Goal: Task Accomplishment & Management: Use online tool/utility

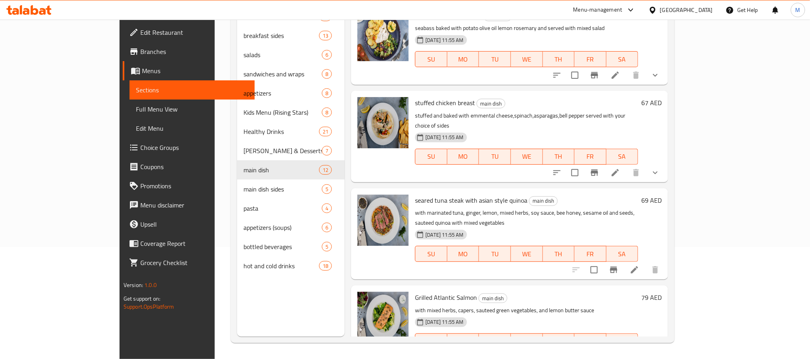
scroll to position [644, 0]
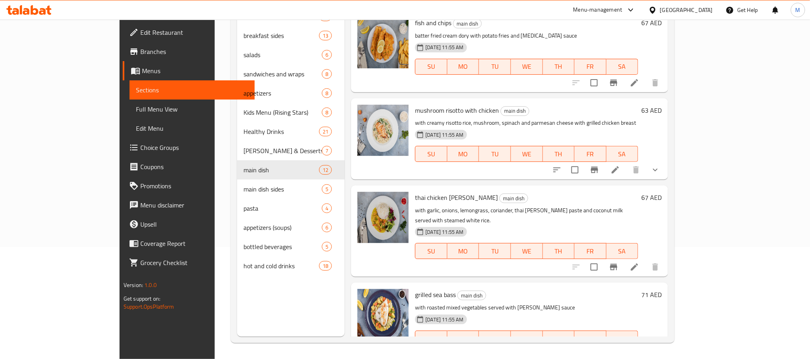
click at [638, 289] on h6 "grilled sea bass main dish" at bounding box center [526, 294] width 223 height 11
click at [640, 262] on icon at bounding box center [635, 267] width 10 height 10
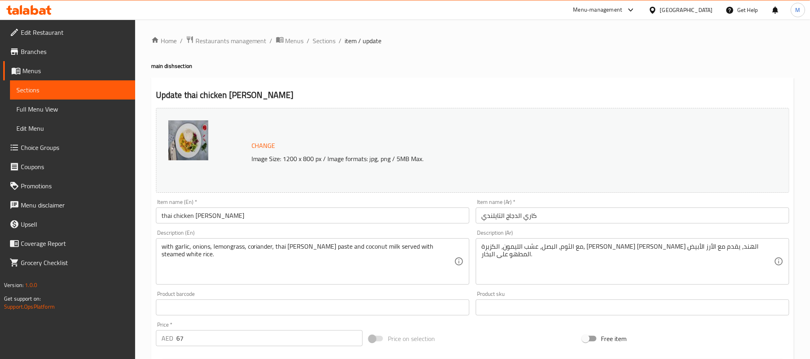
click at [590, 80] on div "Update thai chicken [PERSON_NAME] Change Image Size: 1200 x 800 px / Image form…" at bounding box center [472, 313] width 643 height 471
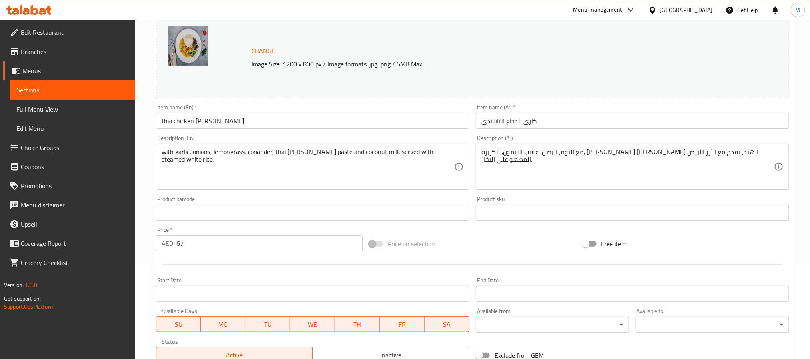
scroll to position [210, 0]
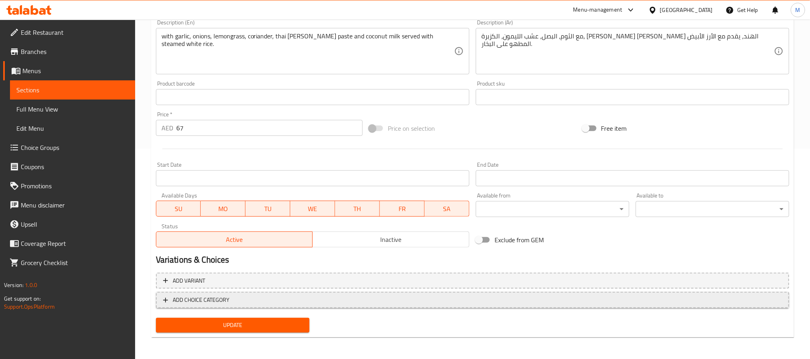
click at [489, 295] on span "ADD CHOICE CATEGORY" at bounding box center [472, 300] width 619 height 10
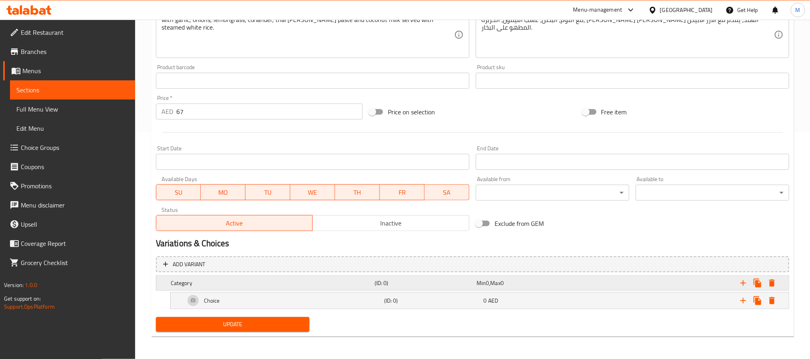
click at [409, 276] on div "Category (ID: 0) Min 0 , Max 0" at bounding box center [475, 283] width 612 height 18
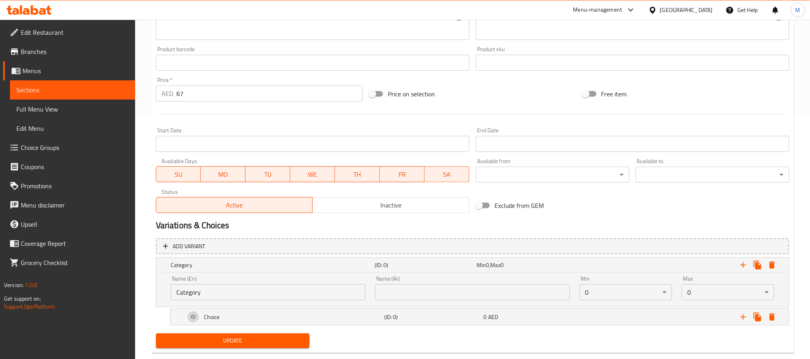
scroll to position [262, 0]
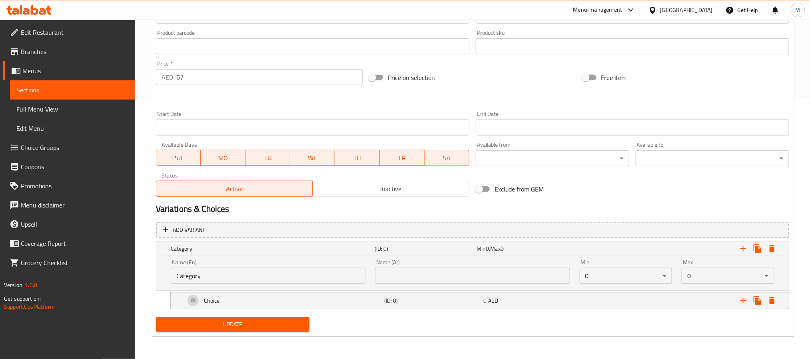
click at [352, 278] on input "Category" at bounding box center [268, 276] width 195 height 16
paste input "[PERSON_NAME] your cutlery:"
type input "Choose your cutlery:"
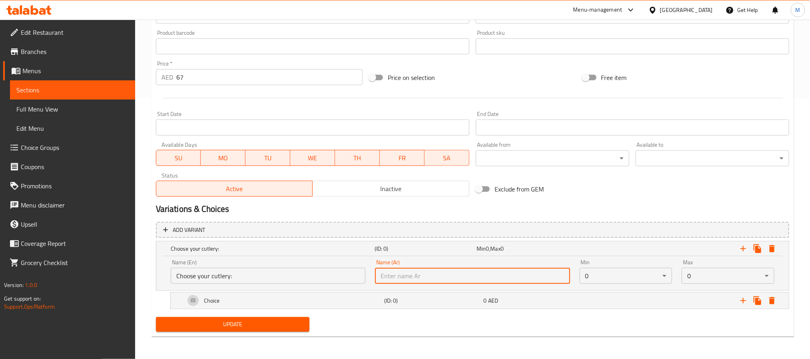
click at [535, 275] on input "text" at bounding box center [472, 276] width 195 height 16
paste input "اختر أدوات المائدة الخاصة بك:"
type input "اختر أدوات المائدة الخاصة بك:"
drag, startPoint x: 745, startPoint y: 299, endPoint x: 710, endPoint y: 304, distance: 35.1
click at [743, 299] on icon "Expand" at bounding box center [744, 301] width 10 height 10
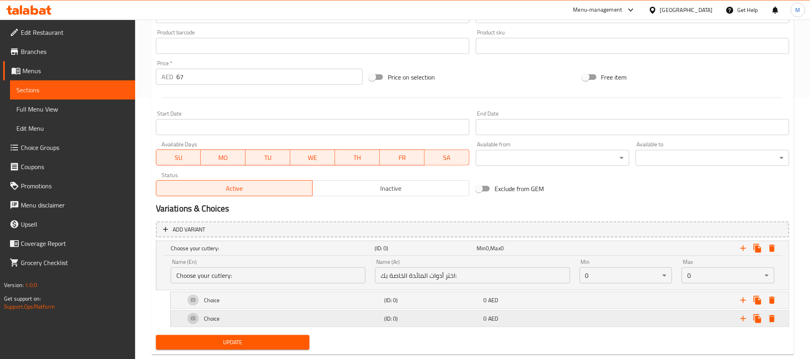
click at [558, 317] on div "0 AED" at bounding box center [532, 319] width 96 height 8
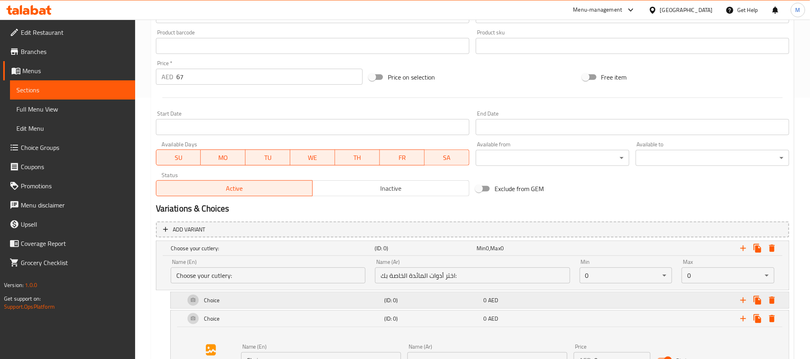
click at [555, 296] on div "0 AED" at bounding box center [532, 300] width 96 height 8
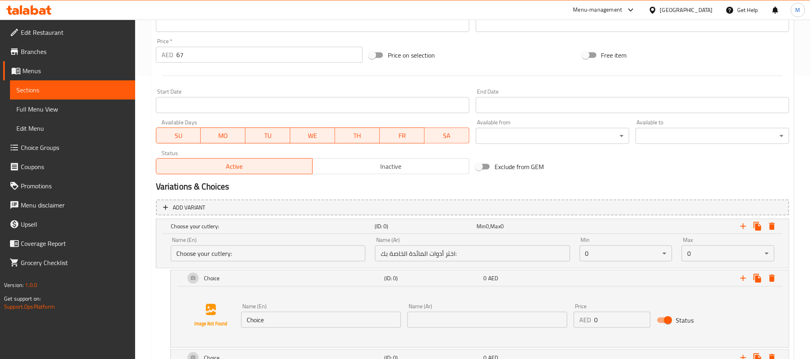
scroll to position [382, 0]
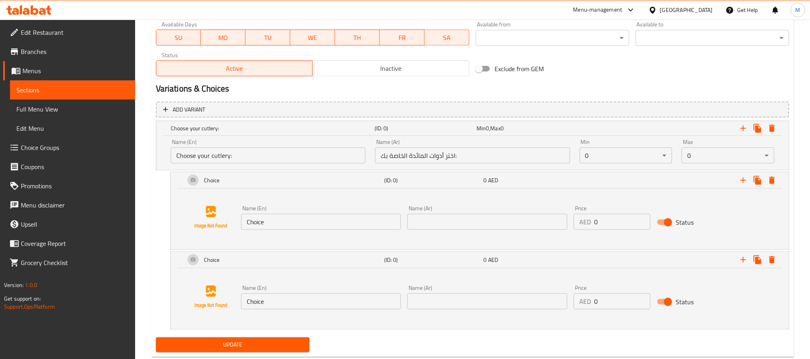
click at [346, 210] on div "Name (En) Choice Name (En)" at bounding box center [321, 218] width 160 height 24
click at [348, 218] on input "Choice" at bounding box center [321, 222] width 160 height 16
paste input "Without Cutlery"
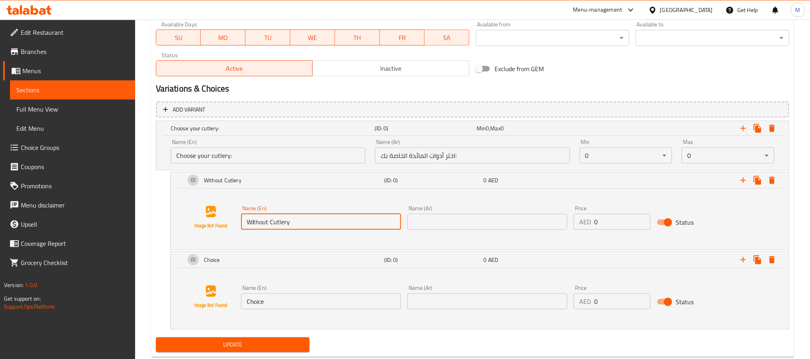
type input "Without Cutlery"
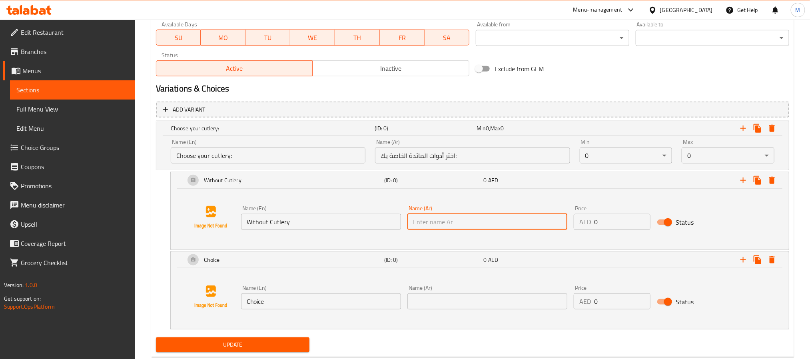
click at [538, 229] on input "text" at bounding box center [488, 222] width 160 height 16
paste input "بدون أدوات المائدة"
type input "بدون أدوات المائدة"
click at [347, 306] on input "Choice" at bounding box center [321, 302] width 160 height 16
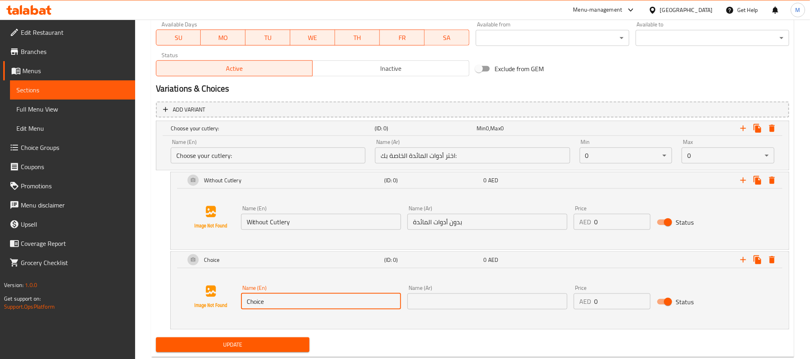
click at [347, 306] on input "Choice" at bounding box center [321, 302] width 160 height 16
paste input "utlery"
type input "Cutlery"
click at [523, 311] on div "Name (Ar) Name (Ar)" at bounding box center [487, 297] width 166 height 31
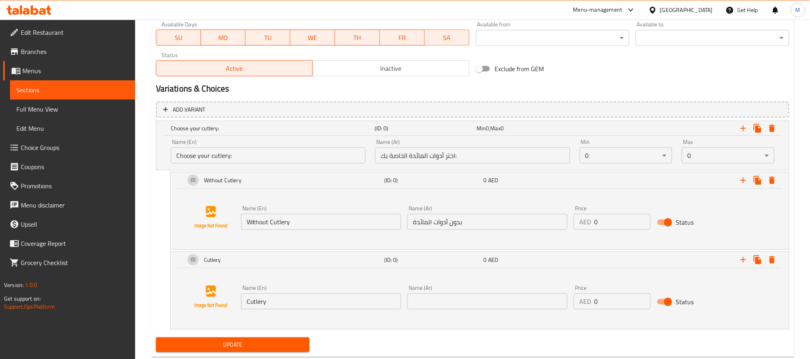
click at [523, 307] on input "text" at bounding box center [488, 302] width 160 height 16
paste input "أدوات المائدة"
type input "أدوات المائدة"
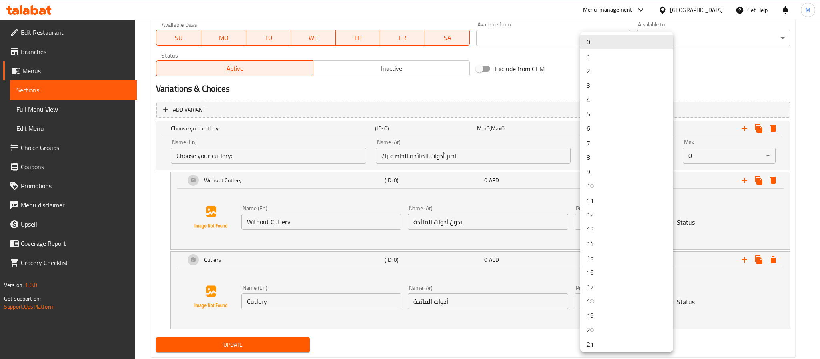
click at [607, 56] on li "1" at bounding box center [626, 56] width 93 height 14
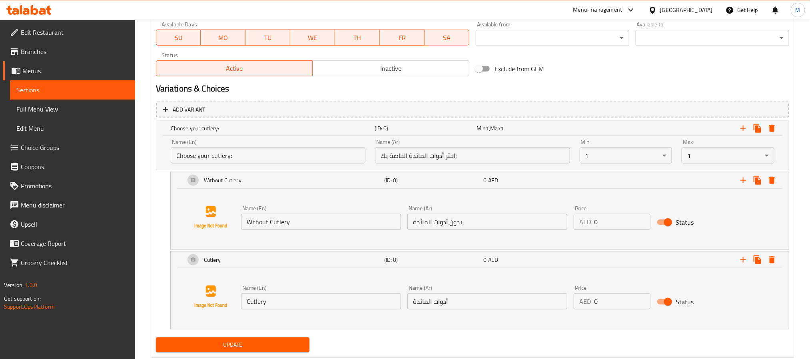
click at [614, 76] on div "Exclude from GEM" at bounding box center [579, 69] width 213 height 22
click at [559, 129] on div "Min 1 , Max 1" at bounding box center [526, 128] width 99 height 8
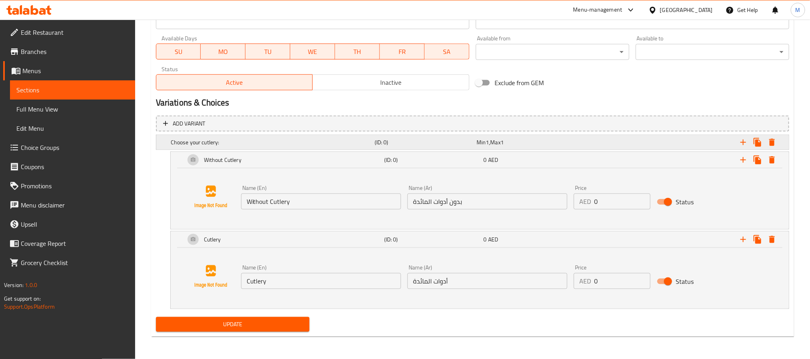
scroll to position [368, 0]
click at [574, 164] on div "0 AED" at bounding box center [532, 159] width 100 height 11
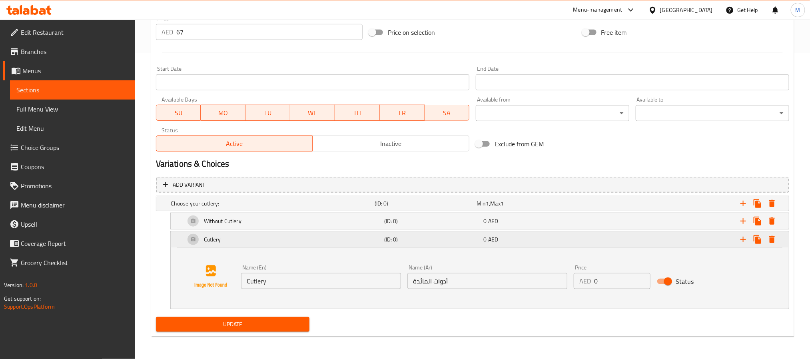
click at [513, 244] on div "0 AED" at bounding box center [532, 240] width 96 height 8
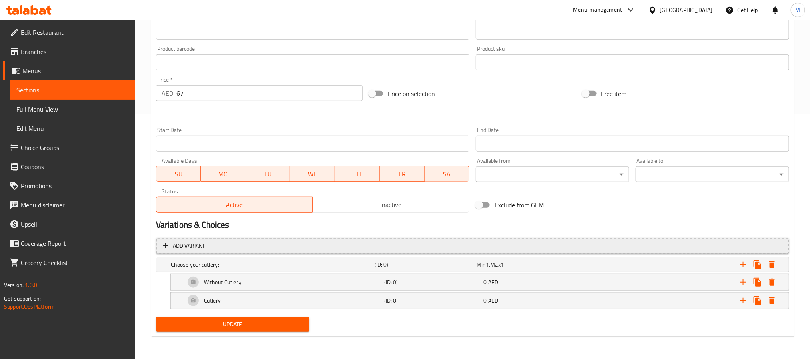
scroll to position [246, 0]
click at [741, 262] on icon "Expand" at bounding box center [744, 265] width 10 height 10
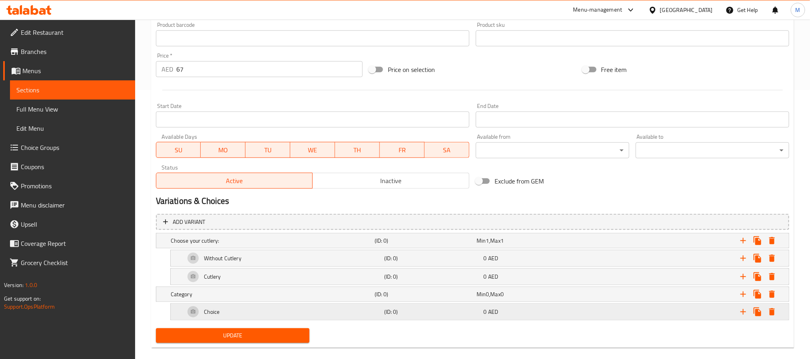
scroll to position [282, 0]
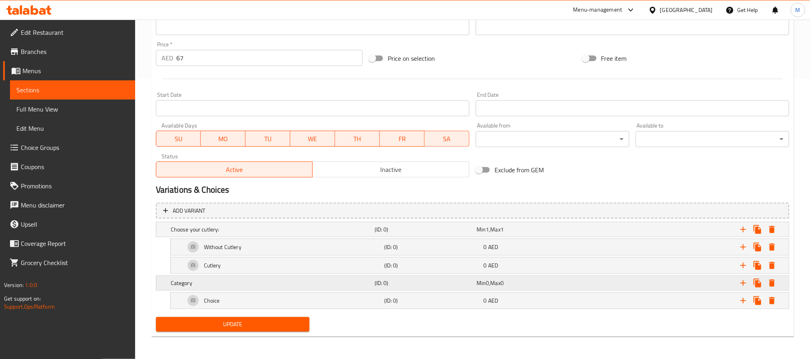
click at [348, 280] on h5 "Category" at bounding box center [271, 283] width 201 height 8
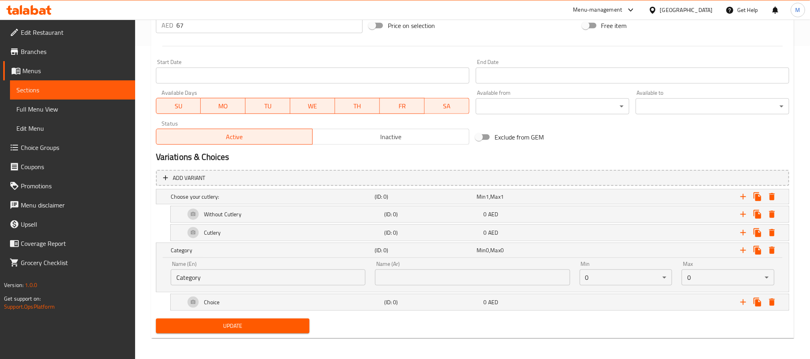
scroll to position [316, 0]
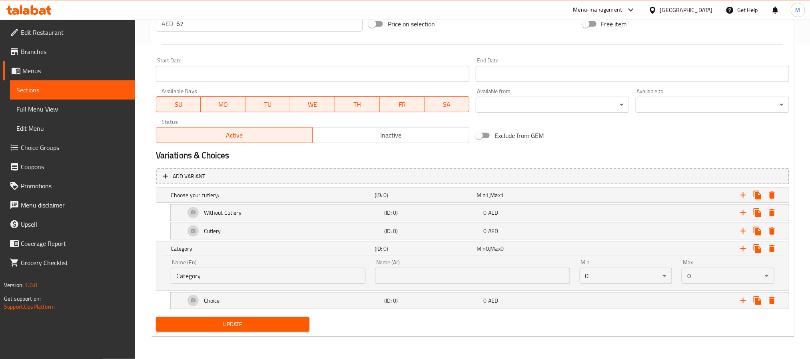
click at [341, 276] on input "Category" at bounding box center [268, 276] width 195 height 16
paste input "[PERSON_NAME] your drink:"
type input "Choose your drink:"
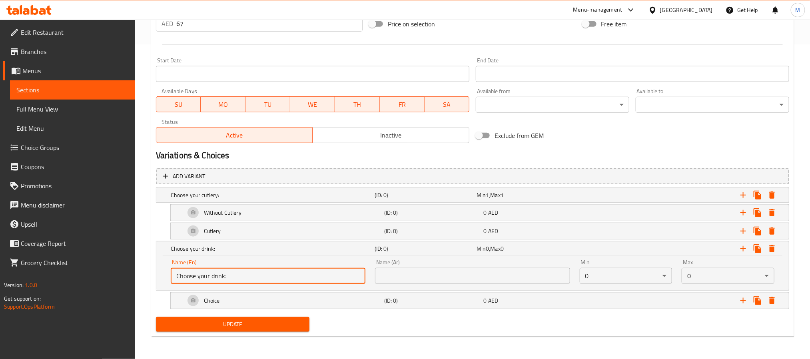
click at [520, 280] on input "text" at bounding box center [472, 276] width 195 height 16
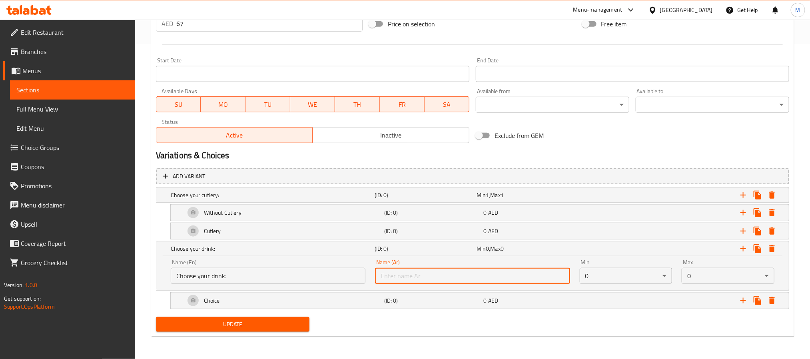
paste input "[PERSON_NAME]:"
type input "[PERSON_NAME]:"
click at [744, 303] on icon "Expand" at bounding box center [744, 301] width 10 height 10
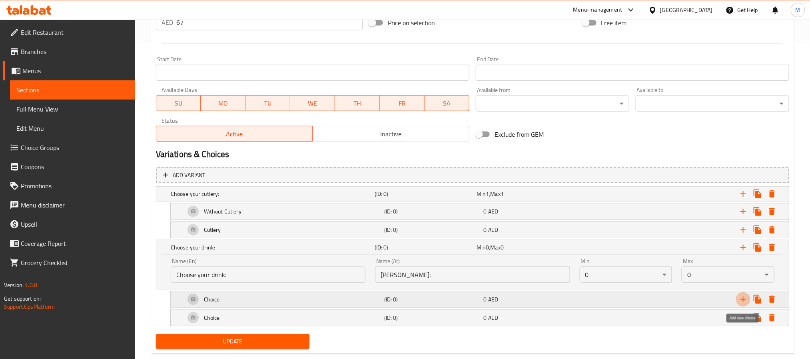
click at [744, 303] on icon "Expand" at bounding box center [744, 300] width 10 height 10
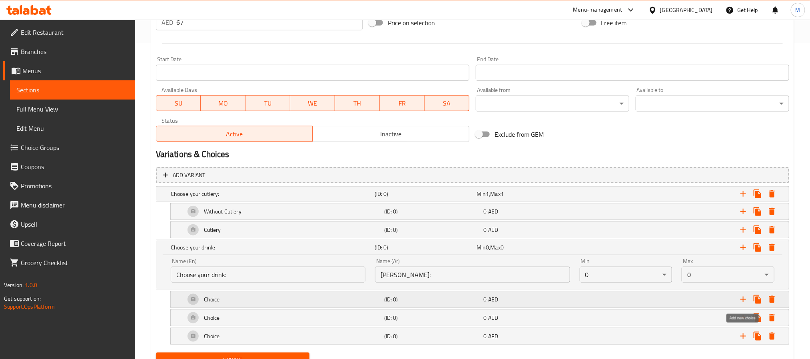
click at [744, 303] on icon "Expand" at bounding box center [744, 300] width 10 height 10
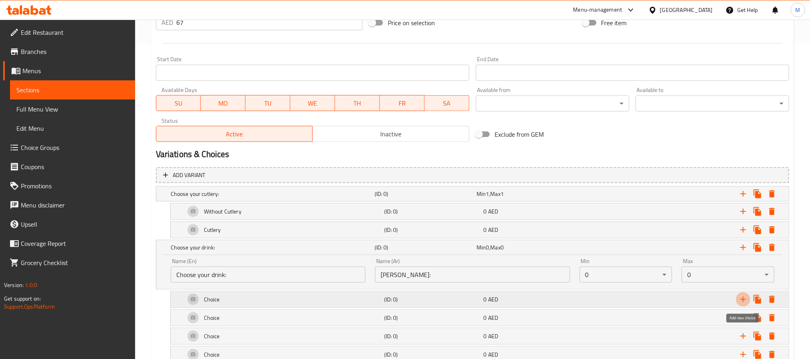
click at [744, 303] on icon "Expand" at bounding box center [744, 300] width 10 height 10
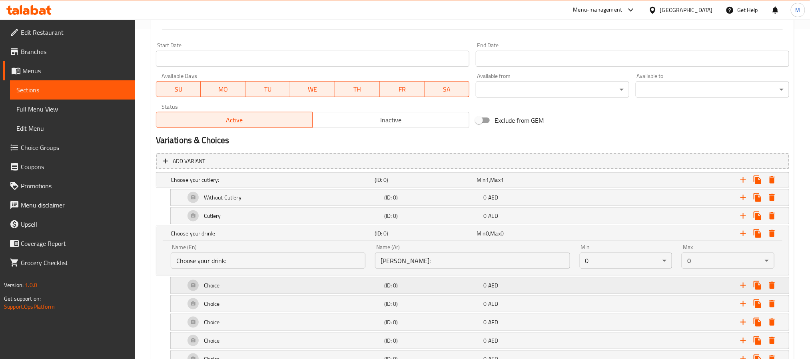
scroll to position [410, 0]
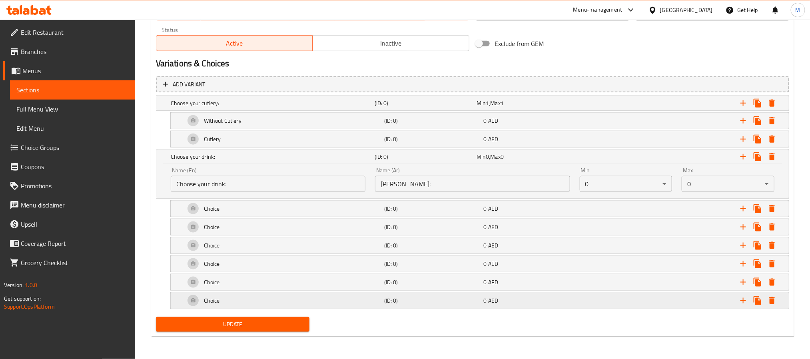
click at [595, 302] on div "Expand" at bounding box center [681, 301] width 199 height 18
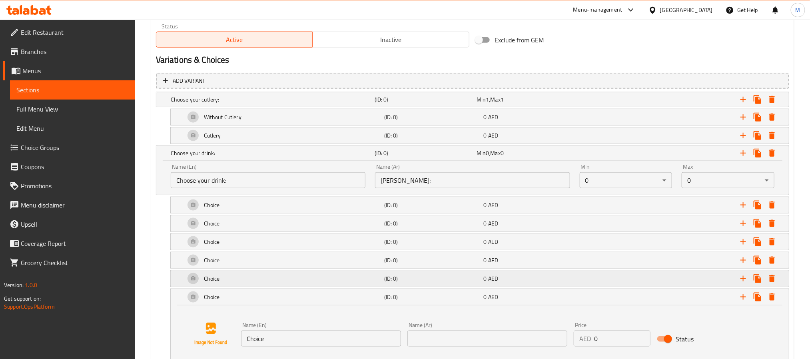
click at [593, 281] on div "Expand" at bounding box center [681, 279] width 199 height 18
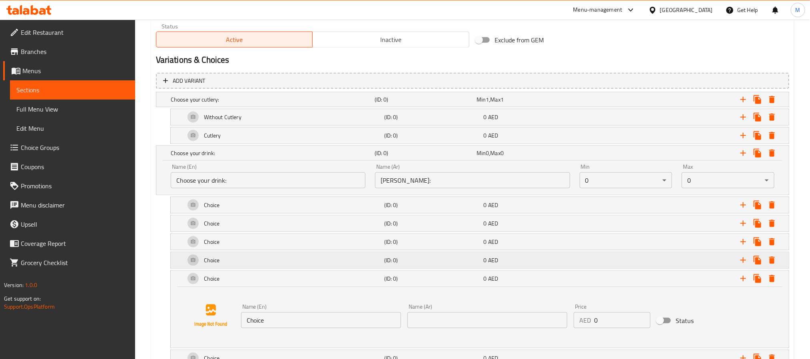
click at [592, 266] on div "Expand" at bounding box center [681, 261] width 199 height 18
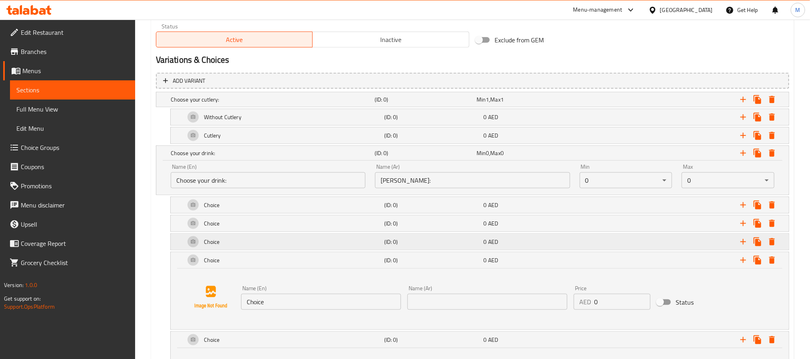
click at [591, 241] on div "Expand" at bounding box center [681, 242] width 199 height 18
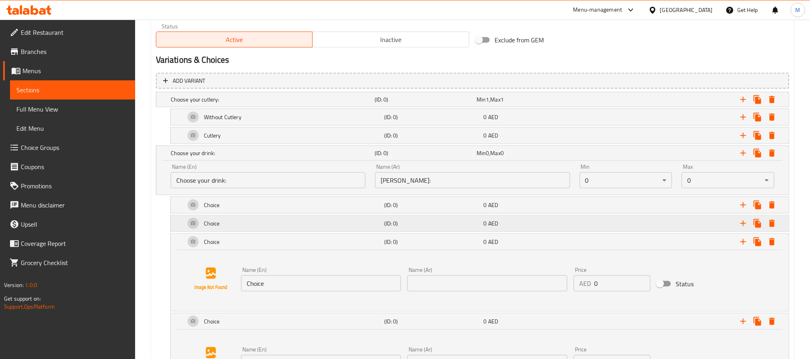
click at [589, 227] on div "Expand" at bounding box center [681, 224] width 199 height 18
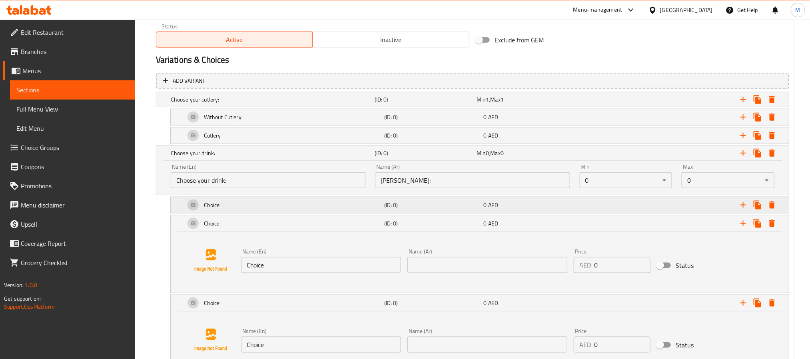
click at [590, 207] on div "Expand" at bounding box center [681, 205] width 199 height 18
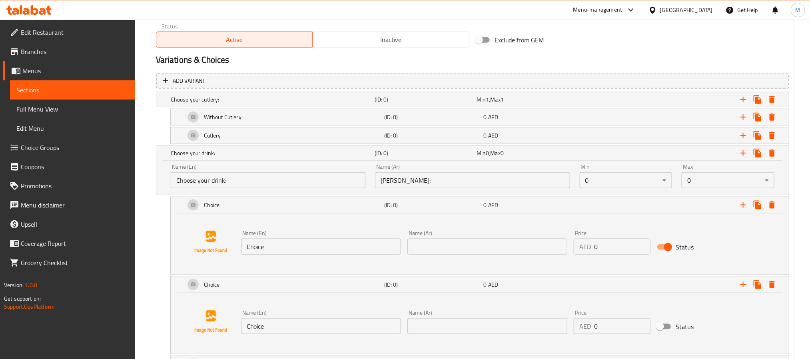
click at [312, 252] on input "Choice" at bounding box center [321, 247] width 160 height 16
paste input "oca-Cola"
type input "Coca-Cola"
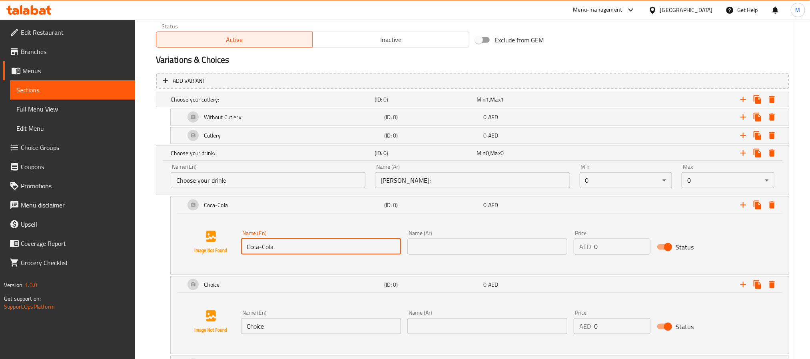
click at [538, 244] on input "text" at bounding box center [488, 247] width 160 height 16
paste input "[PERSON_NAME]"
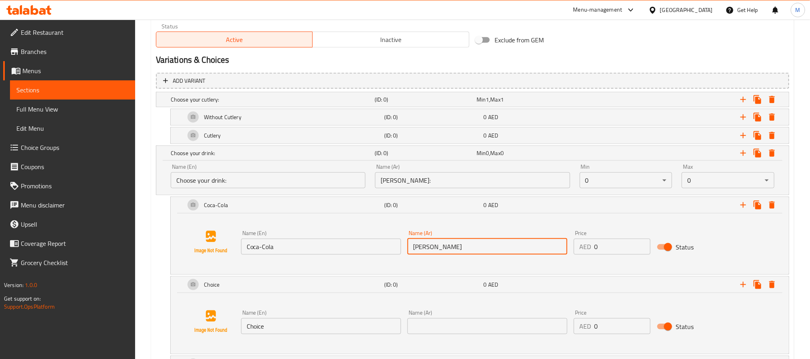
type input "[PERSON_NAME]"
click at [618, 249] on input "0" at bounding box center [622, 247] width 56 height 16
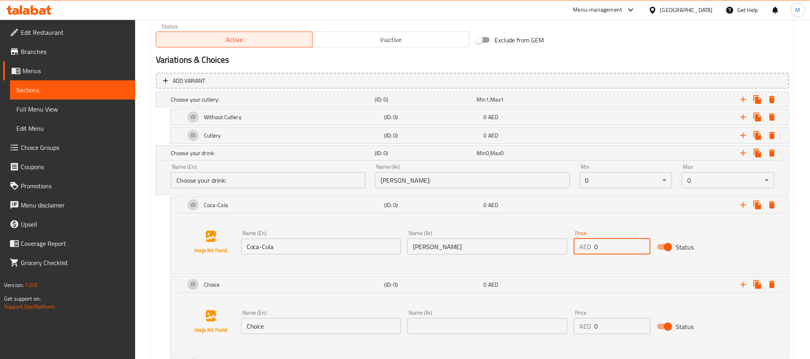
click at [618, 249] on input "0" at bounding box center [622, 247] width 56 height 16
paste input "13"
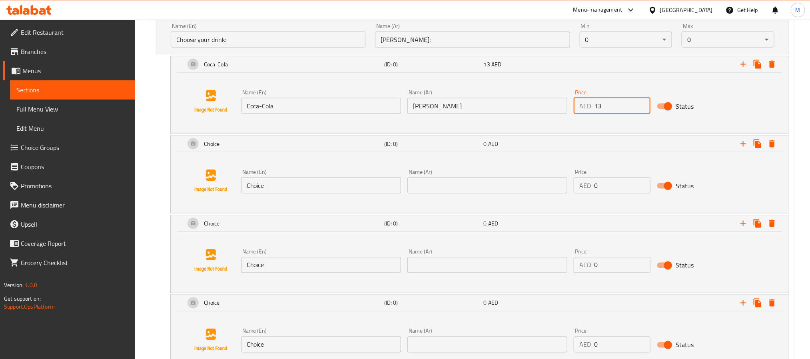
scroll to position [590, 0]
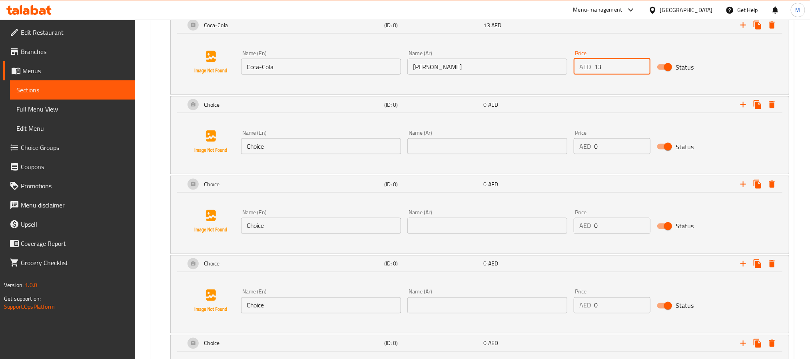
type input "13"
click at [344, 146] on input "Choice" at bounding box center [321, 146] width 160 height 16
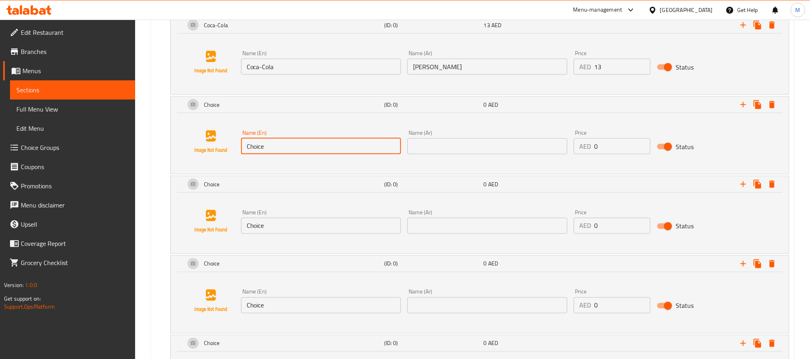
click at [344, 146] on input "Choice" at bounding box center [321, 146] width 160 height 16
paste input "Sprit"
type input "Sprite"
click at [512, 144] on input "text" at bounding box center [488, 146] width 160 height 16
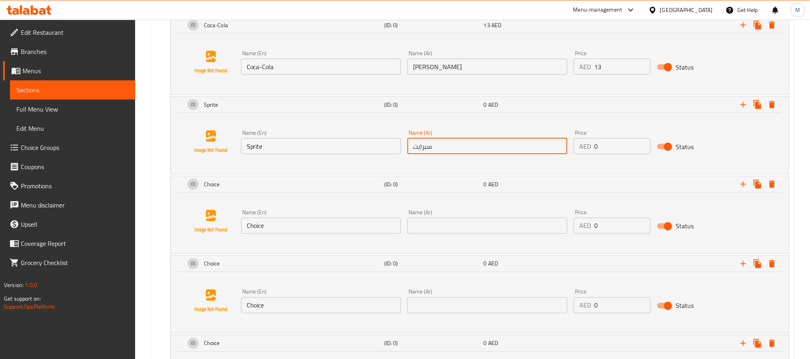
type input "سبرايت"
click at [605, 146] on input "0" at bounding box center [622, 146] width 56 height 16
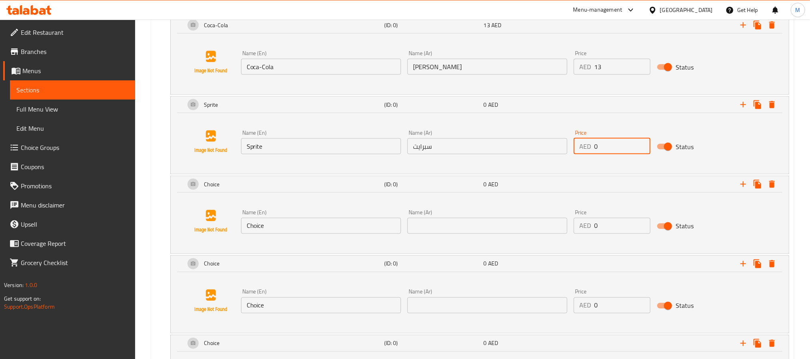
click at [605, 146] on input "0" at bounding box center [622, 146] width 56 height 16
paste input "13"
type input "13"
click at [336, 227] on input "Choice" at bounding box center [321, 226] width 160 height 16
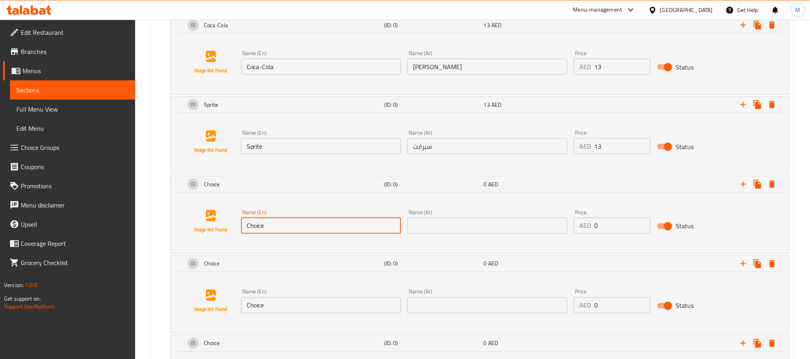
click at [336, 227] on input "Choice" at bounding box center [321, 226] width 160 height 16
paste input "Large Sparkling Water (750 mL)"
type input "Large Sparkling Water (750 mL)"
click at [520, 230] on input "text" at bounding box center [488, 226] width 160 height 16
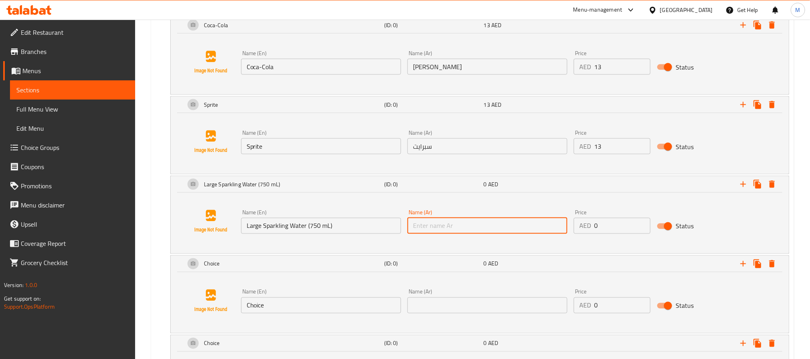
paste input "مياه غازية كبيرة (750 مل)"
type input "مياه غازية كبيرة (750 مل)"
click at [616, 232] on input "0" at bounding box center [622, 226] width 56 height 16
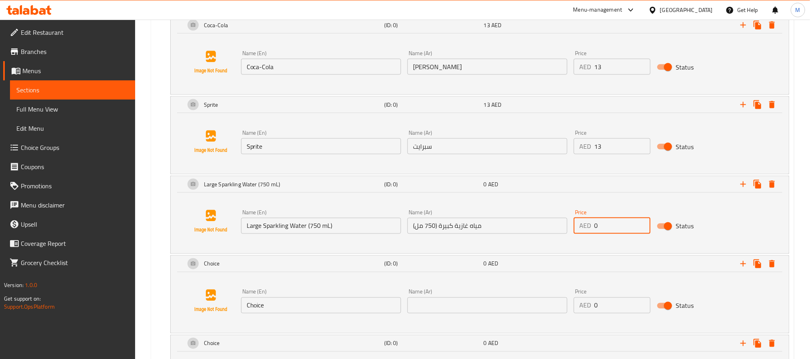
click at [616, 232] on input "0" at bounding box center [622, 226] width 56 height 16
paste input "21"
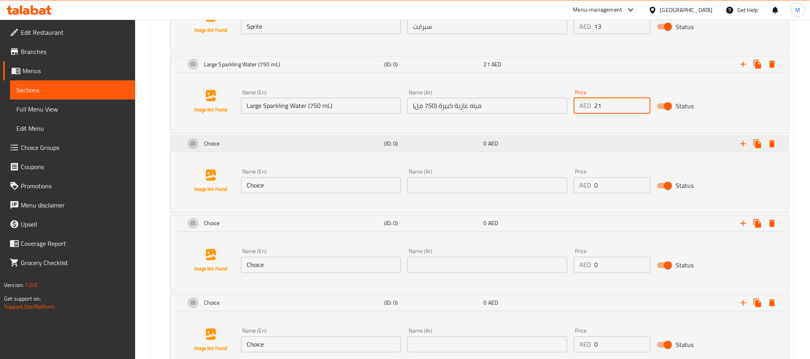
scroll to position [770, 0]
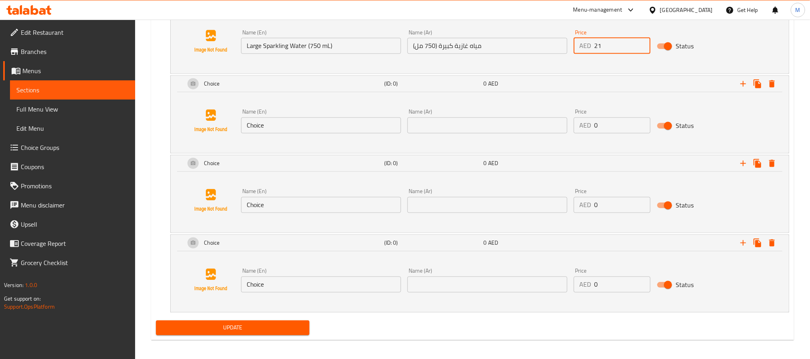
type input "21"
click at [343, 132] on input "Choice" at bounding box center [321, 126] width 160 height 16
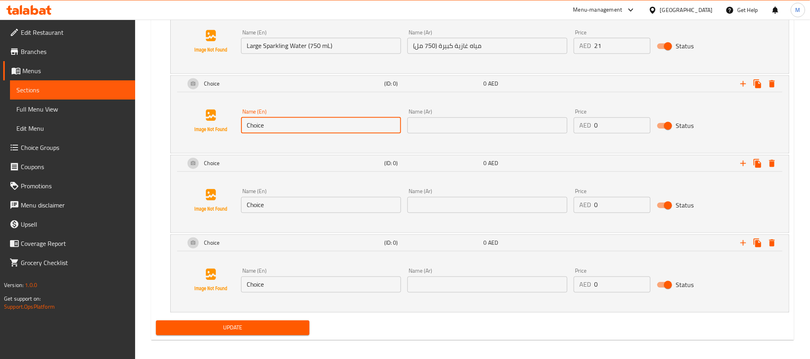
click at [343, 132] on input "Choice" at bounding box center [321, 126] width 160 height 16
paste input "Small Still Water (330 mL)"
type input "Small Still Water (330 mL)"
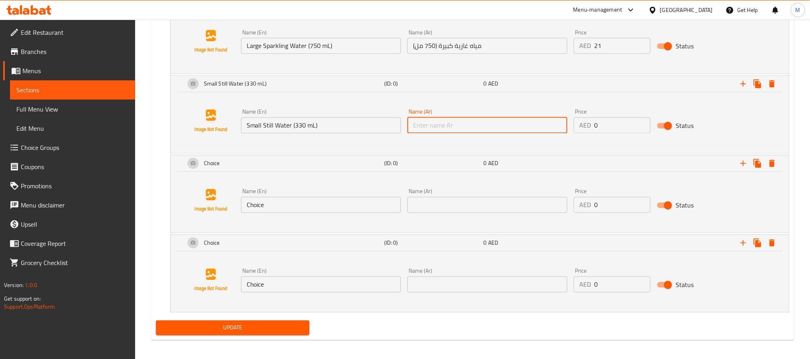
click at [517, 132] on input "text" at bounding box center [488, 126] width 160 height 16
paste input "مياه معدنية صغيرة (330 مل)"
type input "مياه معدنية صغيرة (330 مل)"
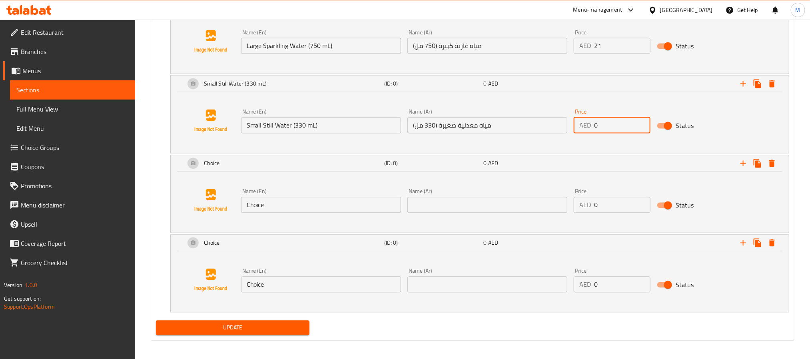
click at [631, 130] on input "0" at bounding box center [622, 126] width 56 height 16
paste input "12"
type input "12"
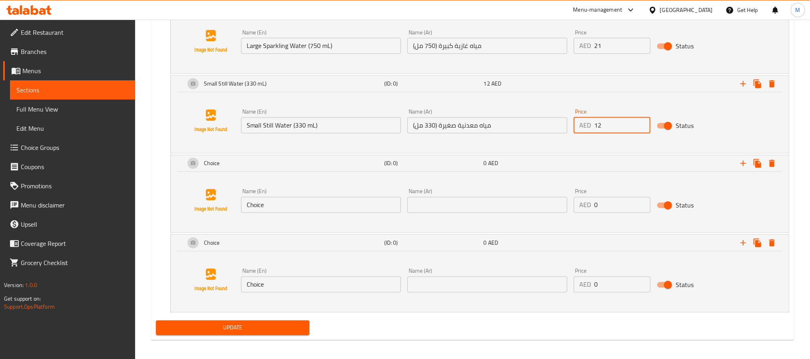
click at [354, 204] on input "Choice" at bounding box center [321, 205] width 160 height 16
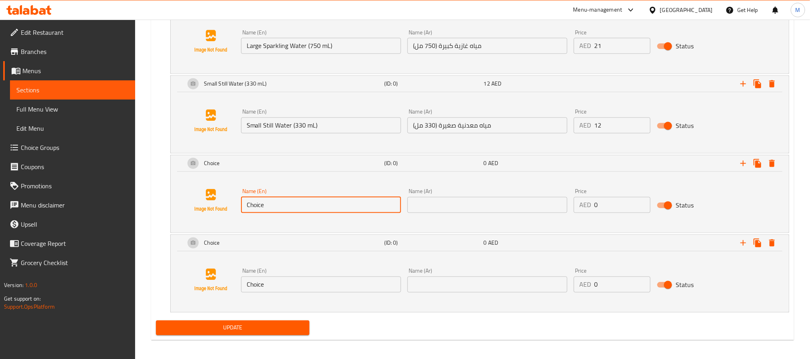
click at [354, 204] on input "Choice" at bounding box center [321, 205] width 160 height 16
paste input "Large Still Water (750 mL)"
type input "Large Still Water (750 mL)"
click at [483, 212] on input "text" at bounding box center [488, 205] width 160 height 16
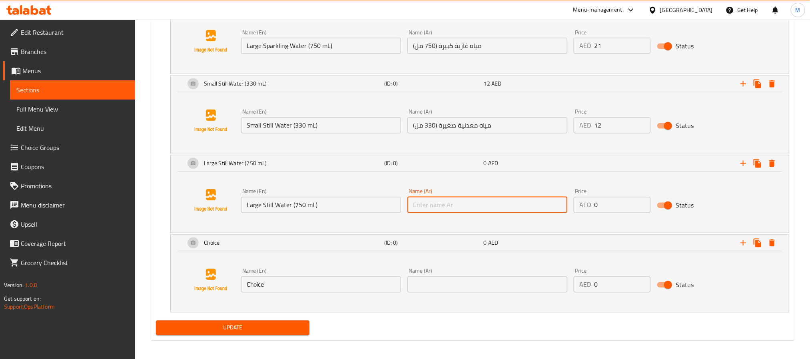
paste input "مياه معدنية كبيرة (750 مل)"
type input "مياه معدنية كبيرة (750 مل)"
click at [620, 208] on input "0" at bounding box center [622, 205] width 56 height 16
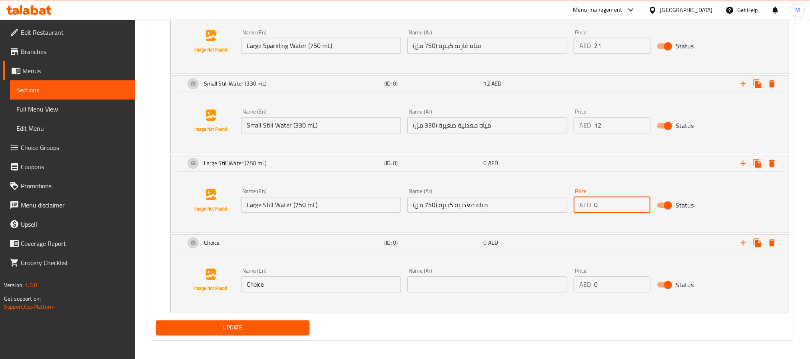
click at [620, 208] on input "0" at bounding box center [622, 205] width 56 height 16
paste input "16"
type input "16"
click at [316, 288] on input "Choice" at bounding box center [321, 285] width 160 height 16
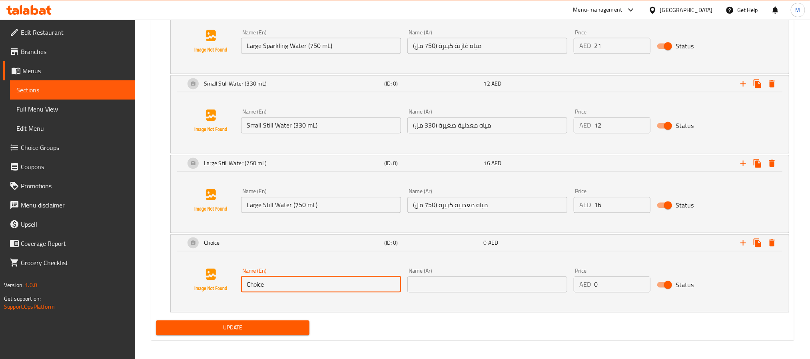
click at [316, 288] on input "Choice" at bounding box center [321, 285] width 160 height 16
paste input "Small Sparkling Water (330 mL)"
type input "Small Sparkling Water (330 mL)"
click at [506, 290] on input "text" at bounding box center [488, 285] width 160 height 16
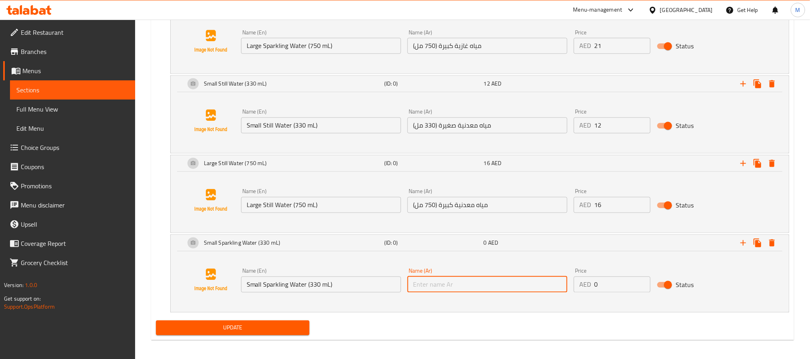
paste input "مياه غازية صغيرة (330 مل)"
type input "مياه غازية صغيرة (330 مل)"
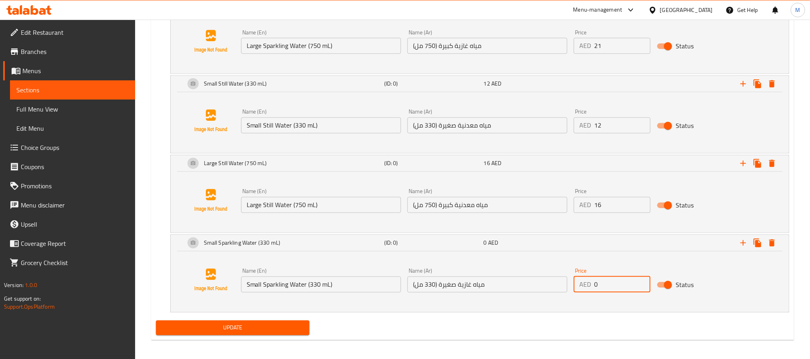
click at [626, 290] on input "0" at bounding box center [622, 285] width 56 height 16
paste input "14"
type input "14"
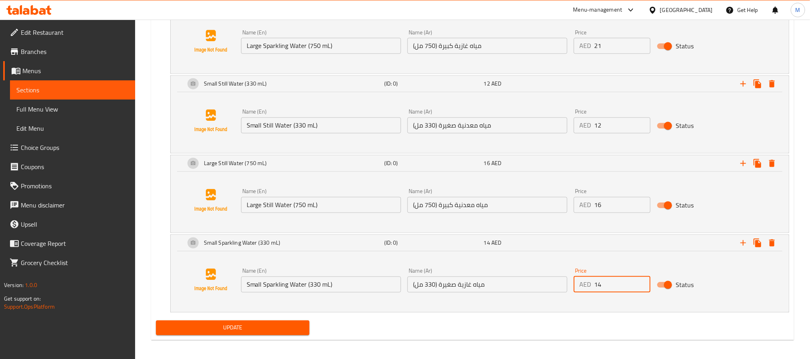
click at [581, 322] on div "Update" at bounding box center [473, 328] width 640 height 21
click at [533, 246] on div "14 AED" at bounding box center [532, 243] width 96 height 8
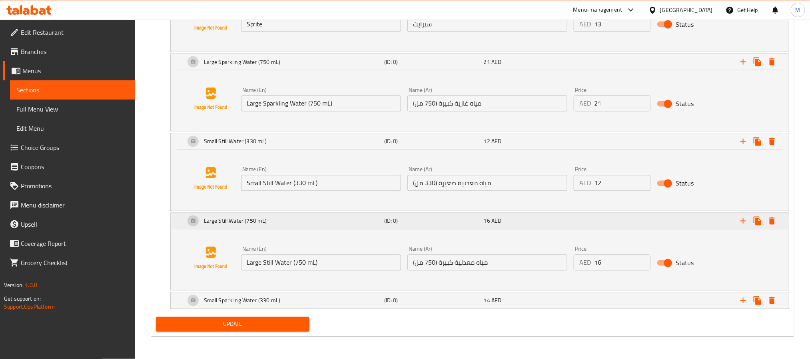
scroll to position [716, 0]
click at [540, 226] on div "16 AED" at bounding box center [532, 221] width 100 height 11
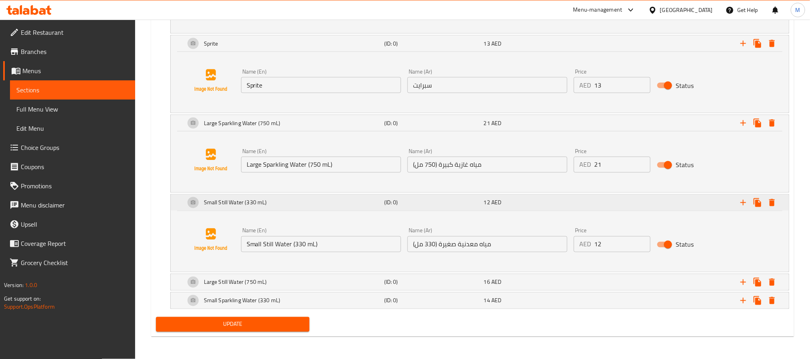
click at [539, 197] on div "12 AED" at bounding box center [532, 202] width 100 height 11
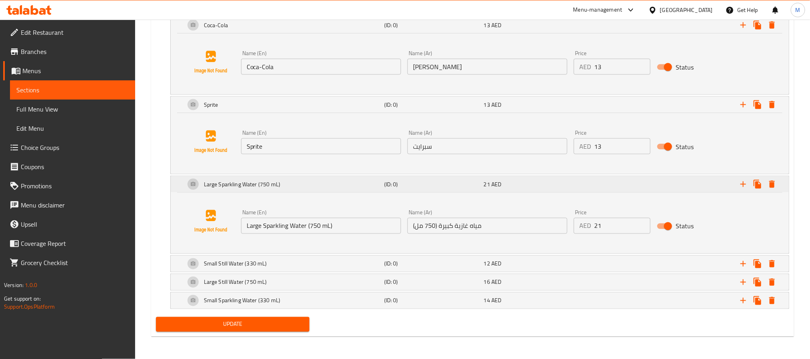
click at [543, 180] on div "21 AED" at bounding box center [532, 184] width 96 height 8
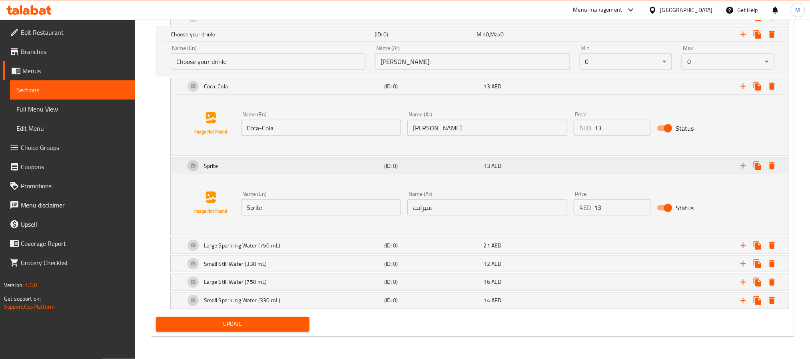
click at [536, 162] on div "13 AED" at bounding box center [532, 166] width 96 height 8
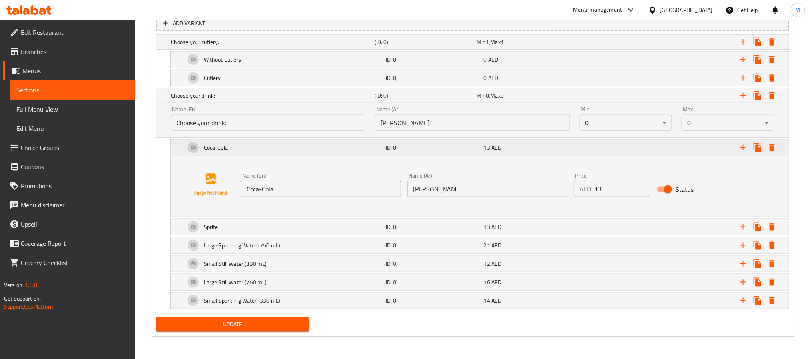
click at [532, 145] on div "13 AED" at bounding box center [532, 148] width 96 height 8
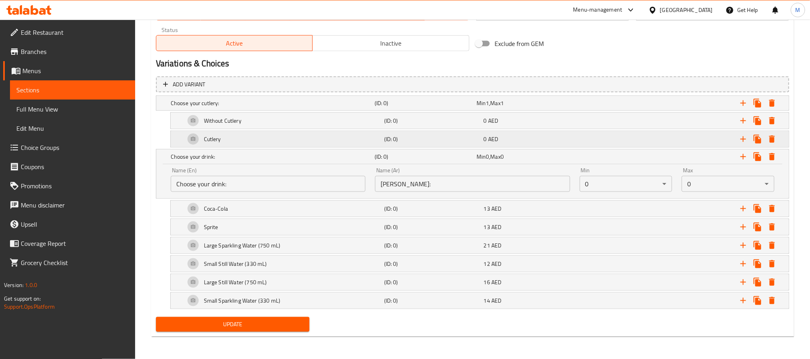
scroll to position [410, 0]
click at [546, 153] on div "Min 0 , Max 0" at bounding box center [526, 157] width 99 height 8
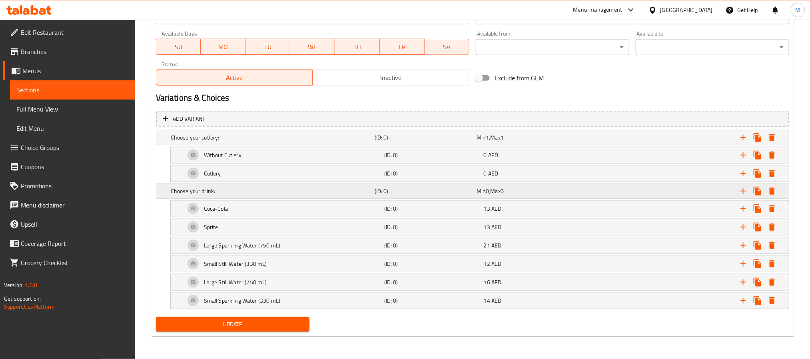
scroll to position [376, 0]
click at [741, 188] on icon "Expand" at bounding box center [744, 191] width 10 height 10
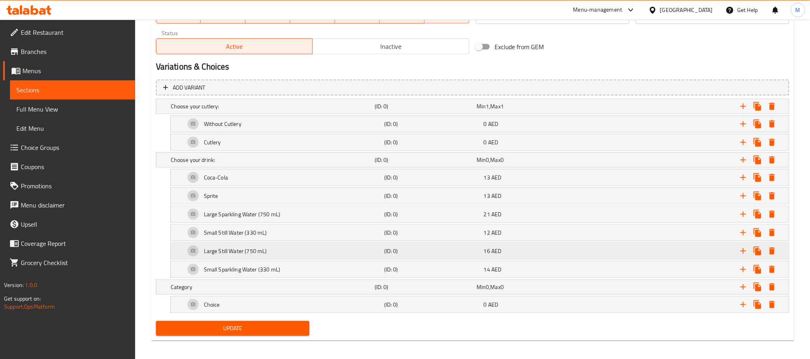
scroll to position [412, 0]
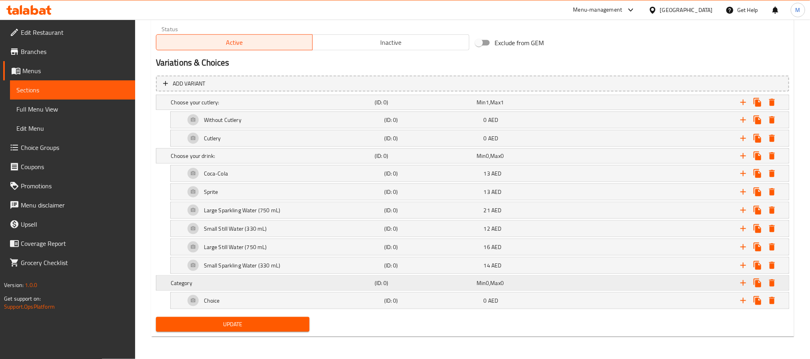
click at [584, 282] on div "Expand" at bounding box center [679, 283] width 204 height 18
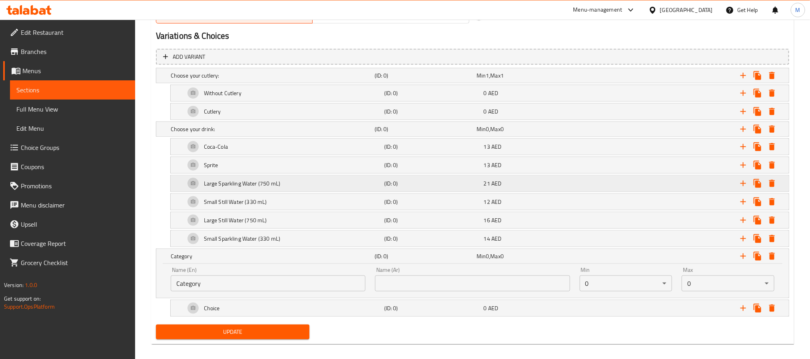
scroll to position [446, 0]
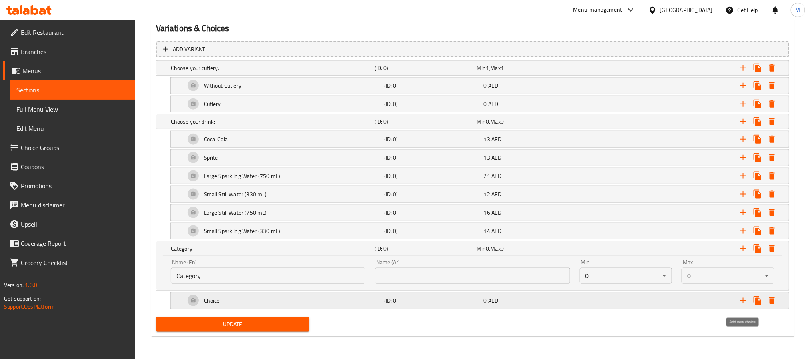
click at [737, 301] on button "Expand" at bounding box center [743, 301] width 14 height 14
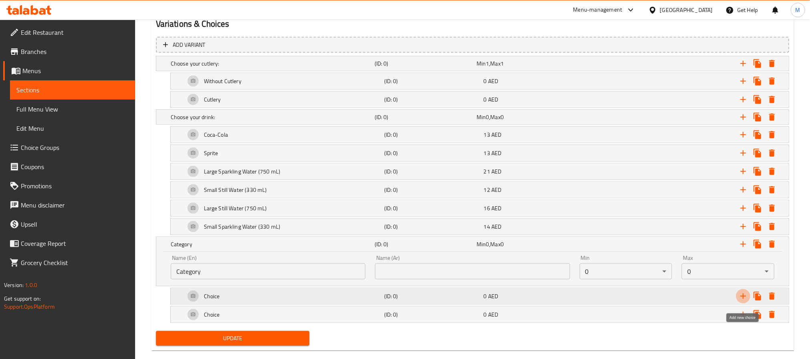
click at [738, 301] on button "Expand" at bounding box center [743, 296] width 14 height 14
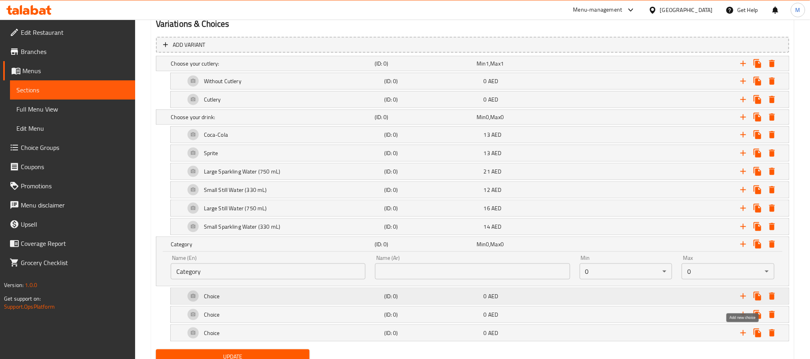
click at [738, 301] on button "Expand" at bounding box center [743, 296] width 14 height 14
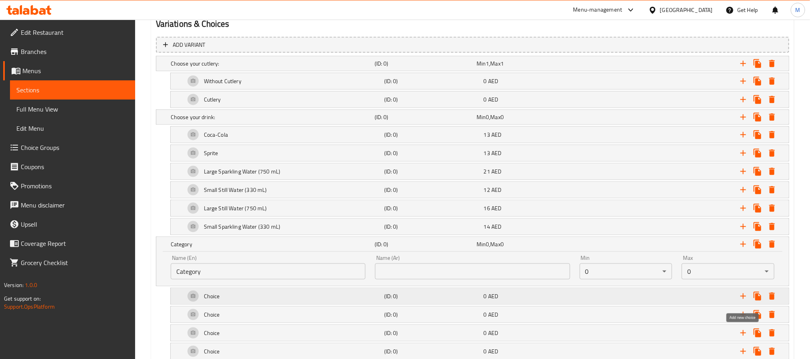
click at [738, 301] on button "Expand" at bounding box center [743, 296] width 14 height 14
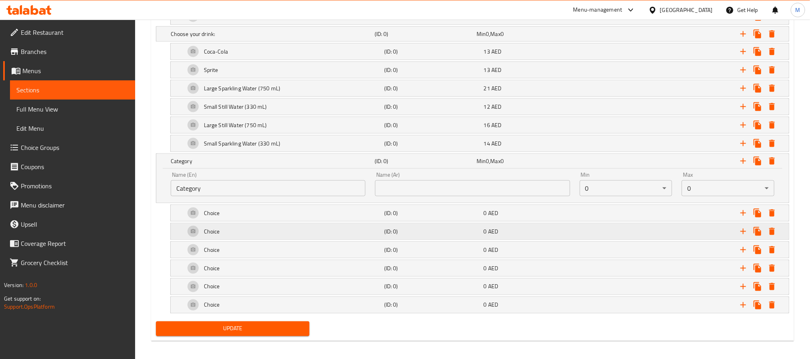
scroll to position [540, 0]
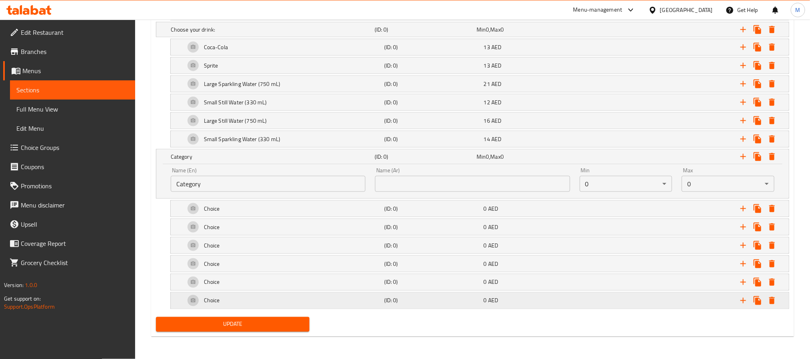
click at [588, 302] on div "Expand" at bounding box center [681, 301] width 199 height 18
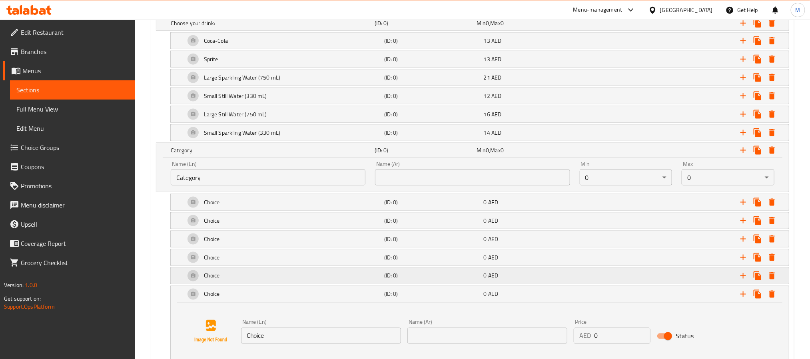
click at [578, 280] on div "0 AED" at bounding box center [532, 276] width 96 height 8
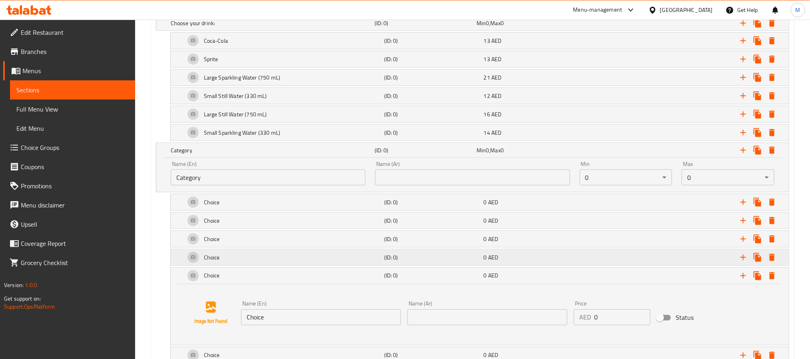
click at [578, 262] on div "0 AED" at bounding box center [532, 258] width 96 height 8
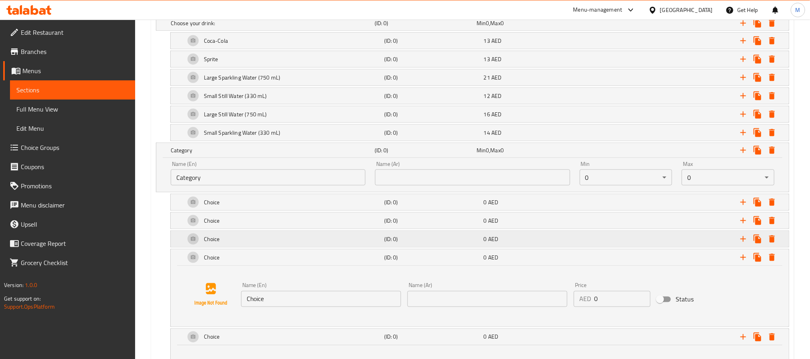
click at [578, 243] on div "0 AED" at bounding box center [532, 239] width 96 height 8
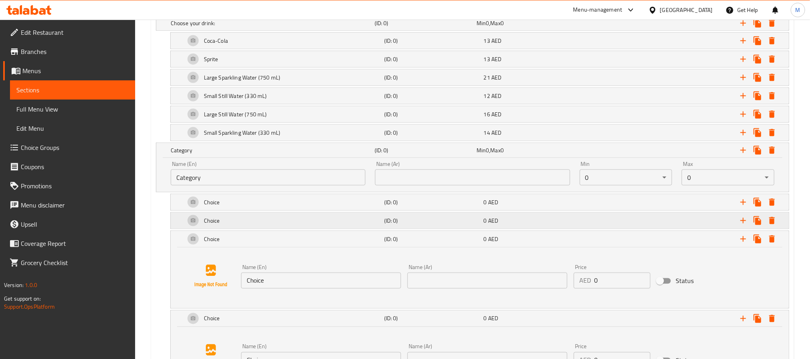
drag, startPoint x: 575, startPoint y: 222, endPoint x: 575, endPoint y: 210, distance: 11.6
click at [575, 221] on div "0 AED" at bounding box center [532, 221] width 96 height 8
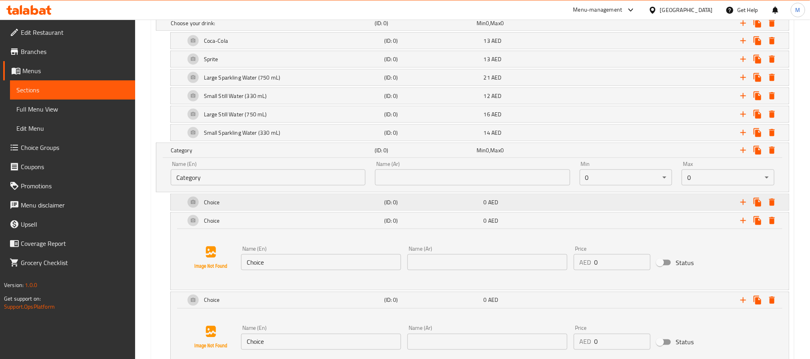
click at [575, 206] on div "0 AED" at bounding box center [532, 202] width 96 height 8
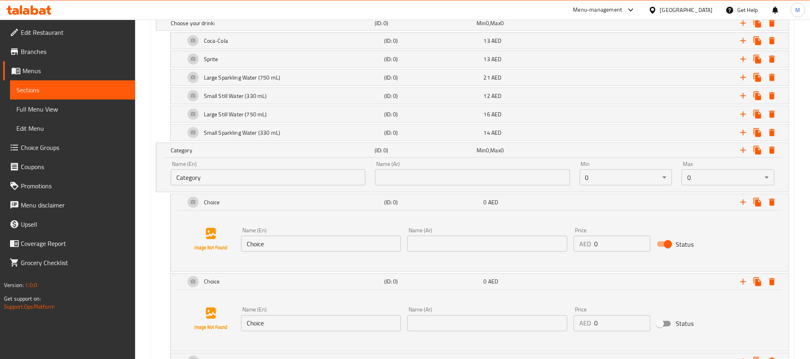
click at [276, 181] on input "Category" at bounding box center [268, 178] width 195 height 16
paste input "[PERSON_NAME] your side dish:"
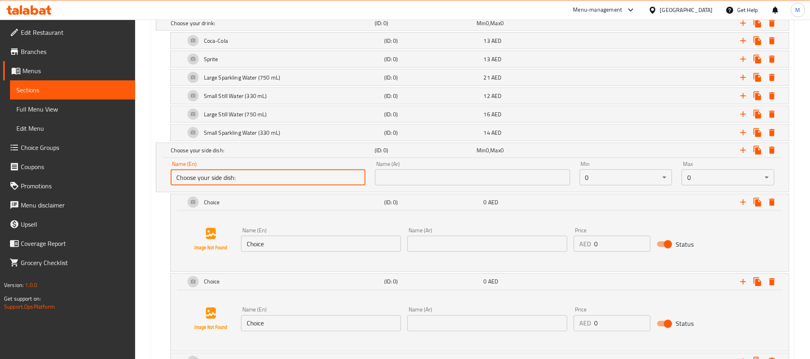
type input "Choose your side dish:"
click at [520, 184] on input "text" at bounding box center [472, 178] width 195 height 16
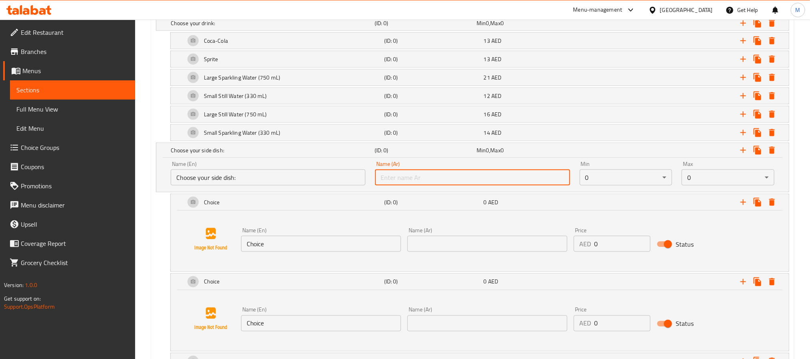
paste input "اختر الطبق الجانبي الخاص بك:"
type input "اختر الطبق الجانبي الخاص بك:"
click at [561, 159] on div "Choose your side dish: (ID: 0) Min 0 , Max 0" at bounding box center [475, 151] width 612 height 18
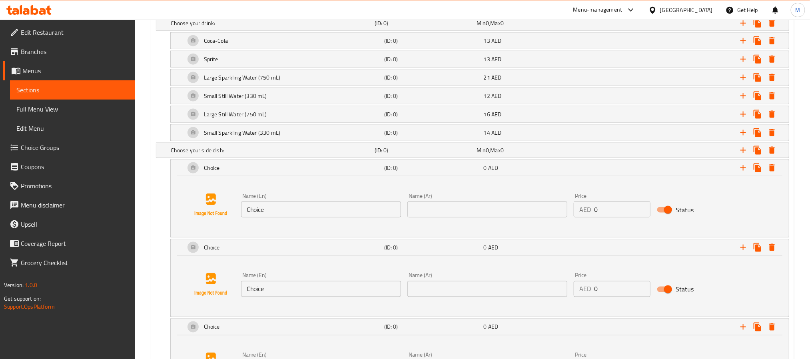
click at [295, 216] on input "Choice" at bounding box center [321, 210] width 160 height 16
click at [296, 216] on input "Choice" at bounding box center [321, 210] width 160 height 16
paste input "French Fries"
type input "French Fries"
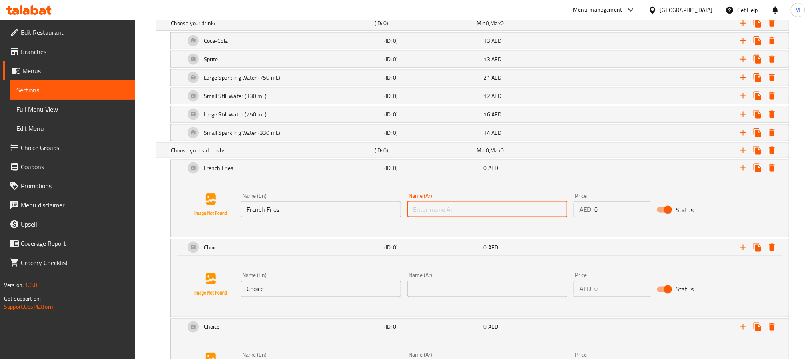
click at [521, 213] on input "text" at bounding box center [488, 210] width 160 height 16
paste input "بطاطس مقلية"
type input "بطاطس مقلية"
click at [620, 214] on input "0" at bounding box center [622, 210] width 56 height 16
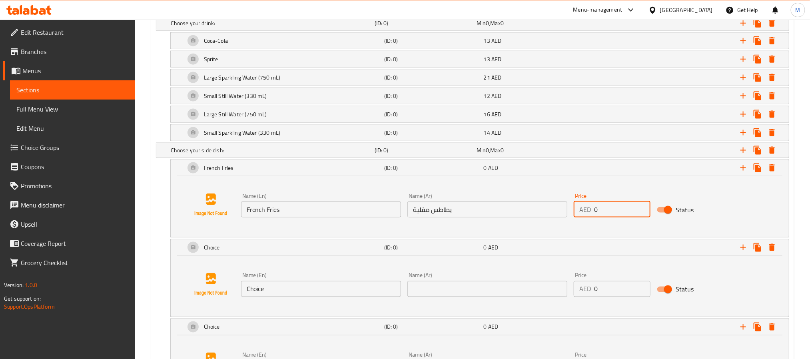
click at [620, 214] on input "0" at bounding box center [622, 210] width 56 height 16
paste input "19"
type input "19"
click at [605, 166] on div "Expand" at bounding box center [681, 168] width 199 height 18
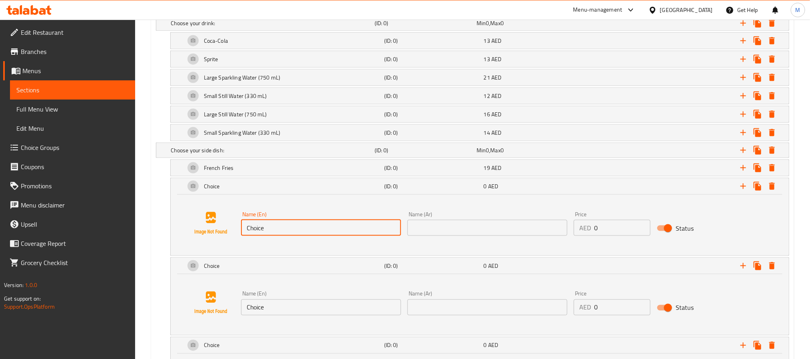
click at [308, 233] on input "Choice" at bounding box center [321, 228] width 160 height 16
paste input "Sweet Potato Fries"
type input "Sweet Potato Fries"
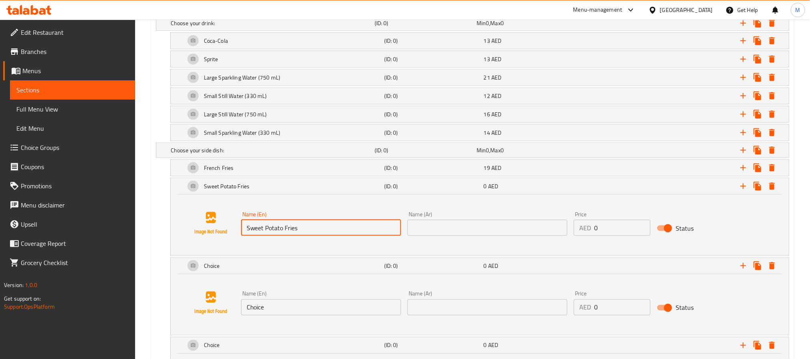
click at [504, 239] on div "Name (Ar) Name (Ar)" at bounding box center [487, 223] width 166 height 31
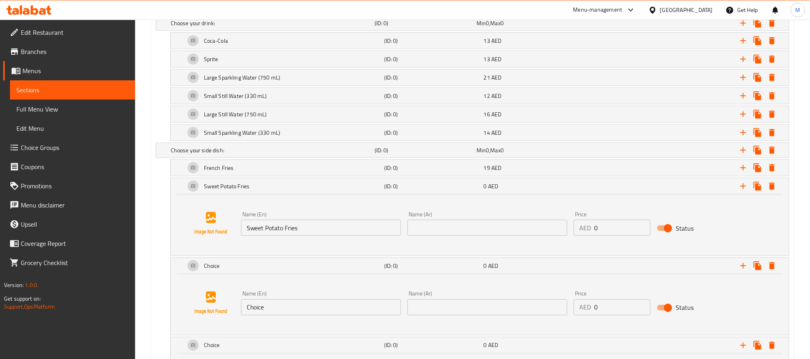
click at [504, 236] on input "text" at bounding box center [488, 228] width 160 height 16
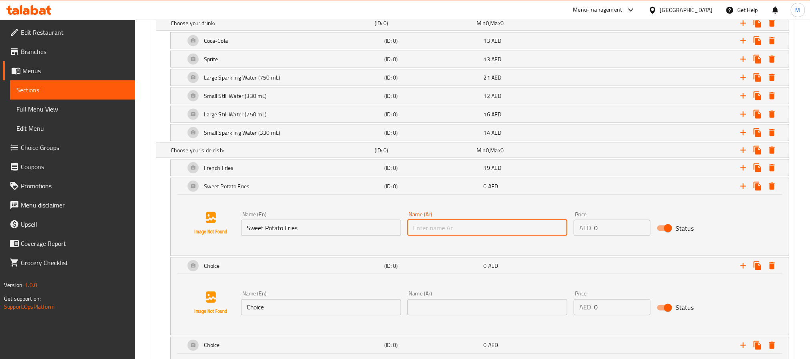
paste input "بطاطا حلوة مقلية"
type input "بطاطا حلوة مقلية"
click at [626, 233] on input "0" at bounding box center [622, 228] width 56 height 16
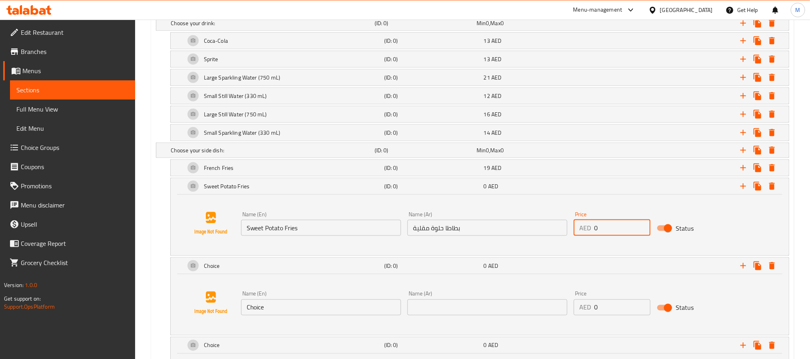
click at [626, 233] on input "0" at bounding box center [622, 228] width 56 height 16
paste input "25"
type input "25"
click at [594, 191] on div "Expand" at bounding box center [681, 187] width 199 height 18
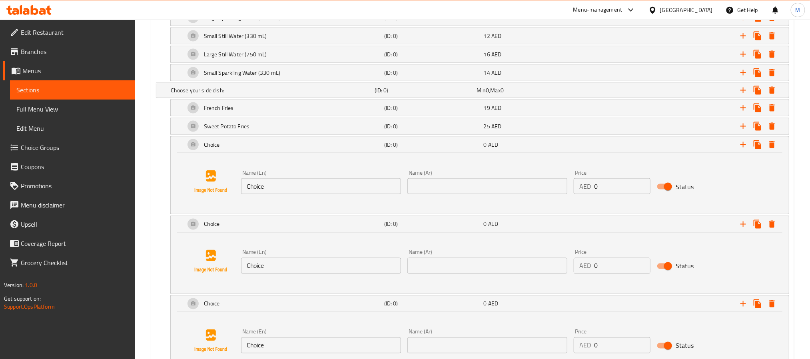
scroll to position [660, 0]
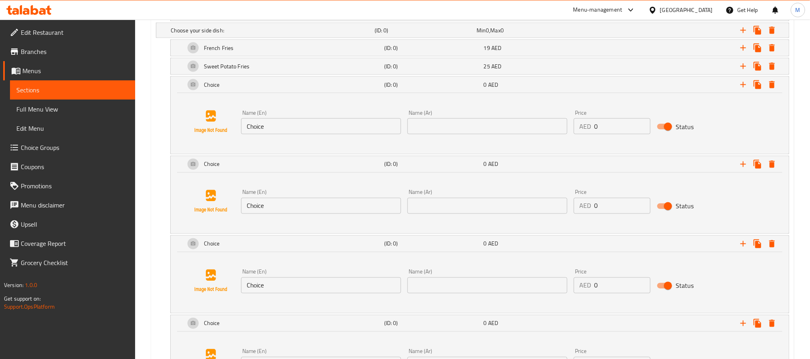
click at [326, 210] on input "Choice" at bounding box center [321, 206] width 160 height 16
click at [338, 131] on input "Choice" at bounding box center [321, 126] width 160 height 16
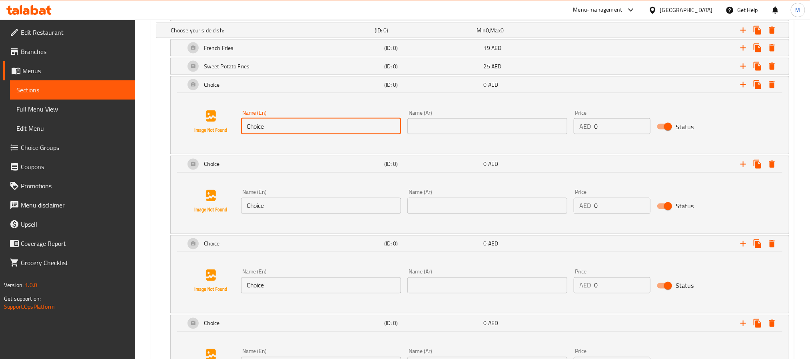
click at [338, 131] on input "Choice" at bounding box center [321, 126] width 160 height 16
paste input "Mashed Potato"
type input "Mashed Potato"
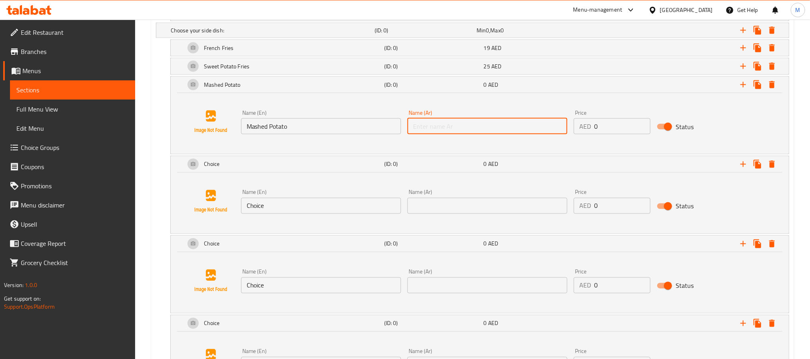
click at [488, 131] on input "text" at bounding box center [488, 126] width 160 height 16
paste input "بطاطا مهروسة"
type input "بطاطا مهروسة"
click at [616, 131] on input "0" at bounding box center [622, 126] width 56 height 16
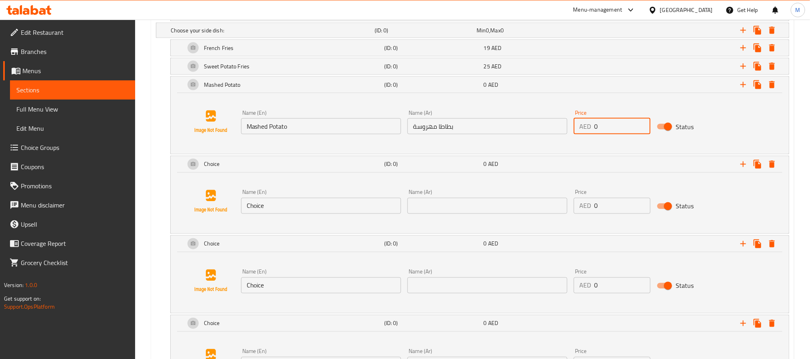
click at [616, 131] on input "0" at bounding box center [622, 126] width 56 height 16
paste input "2"
type input "20"
click at [543, 84] on div "20 AED" at bounding box center [532, 84] width 100 height 11
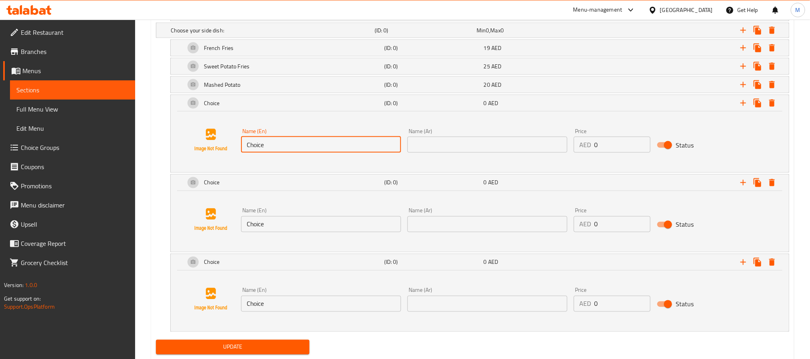
click at [353, 146] on input "Choice" at bounding box center [321, 145] width 160 height 16
paste input "Steamed White R"
type input "Steamed White Rice"
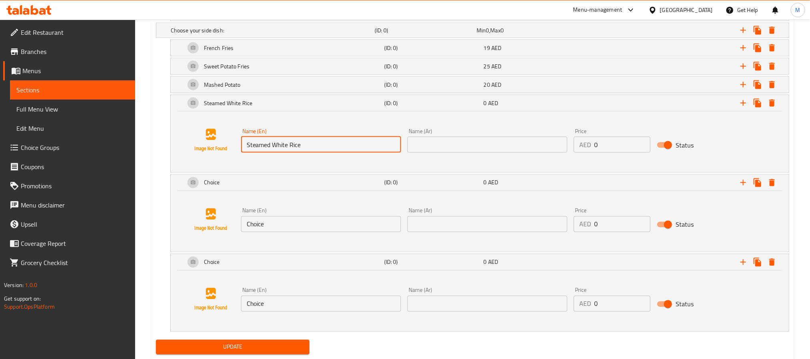
click at [513, 156] on div "Name (Ar) Name (Ar)" at bounding box center [487, 140] width 166 height 31
click at [513, 149] on input "text" at bounding box center [488, 145] width 160 height 16
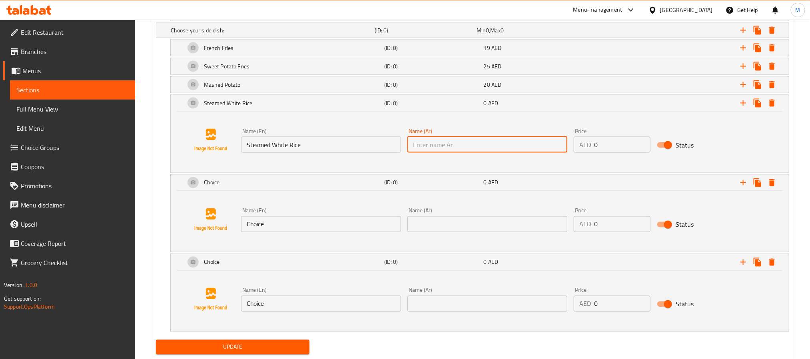
paste input "أرز أبيض مطهو على البخار"
type input "أرز أبيض مطهو على البخار"
click at [630, 152] on input "0" at bounding box center [622, 145] width 56 height 16
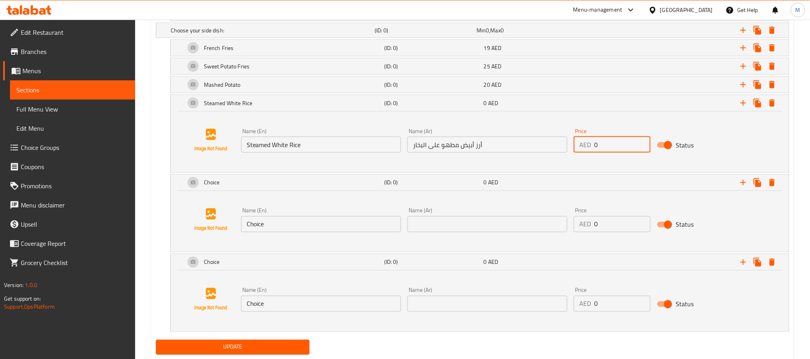
click at [630, 152] on input "0" at bounding box center [622, 145] width 56 height 16
click at [629, 152] on input "0" at bounding box center [622, 145] width 56 height 16
paste input "20"
click at [614, 153] on input "020" at bounding box center [622, 145] width 56 height 16
click at [613, 153] on input "020" at bounding box center [622, 145] width 56 height 16
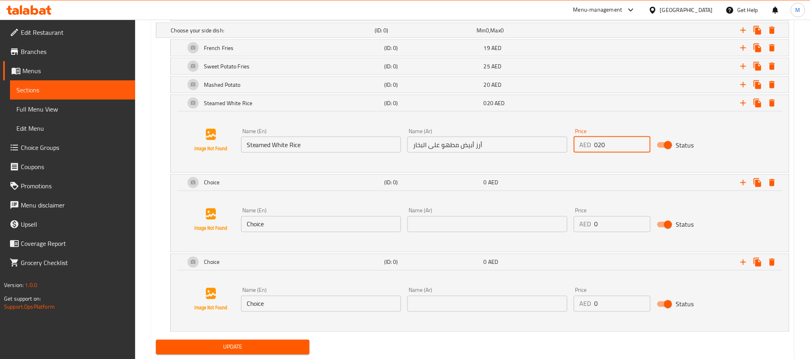
click at [613, 153] on input "020" at bounding box center [622, 145] width 56 height 16
click at [611, 153] on input "020" at bounding box center [622, 145] width 56 height 16
paste input "number"
type input "20"
click at [599, 112] on div "Expand" at bounding box center [681, 103] width 199 height 18
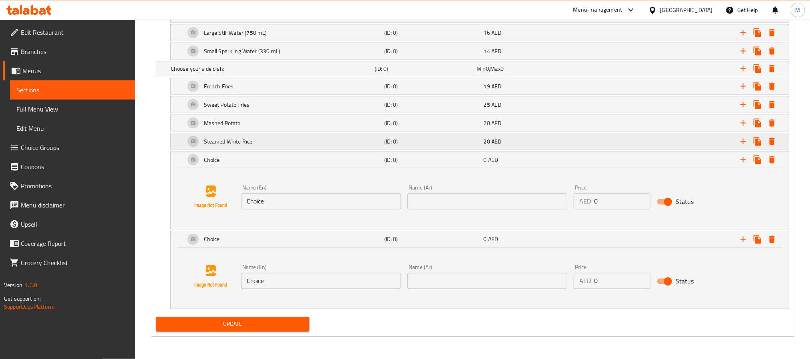
scroll to position [628, 0]
click at [348, 200] on input "Choice" at bounding box center [321, 202] width 160 height 16
paste input "Steamed Vegetabl"
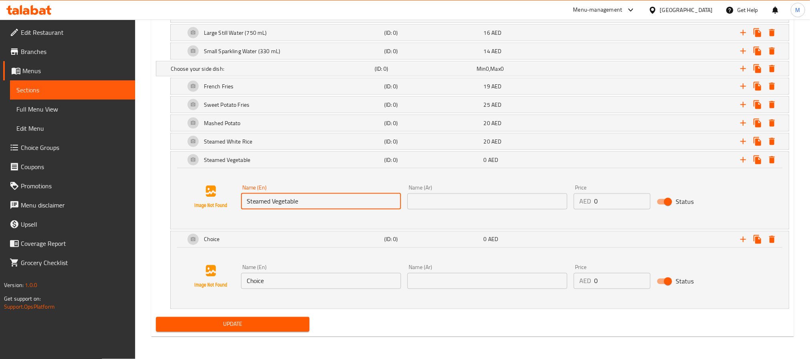
type input "Steamed Vegetable"
click at [512, 208] on input "text" at bounding box center [488, 202] width 160 height 16
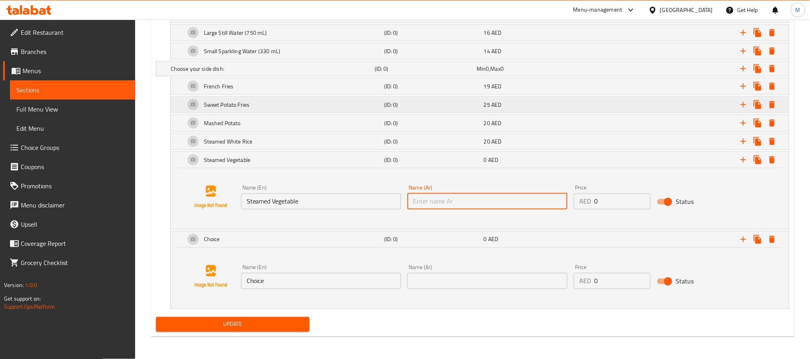
paste input "الخضار على البخار"
type input "الخضار على البخار"
click at [613, 204] on input "0" at bounding box center [622, 202] width 56 height 16
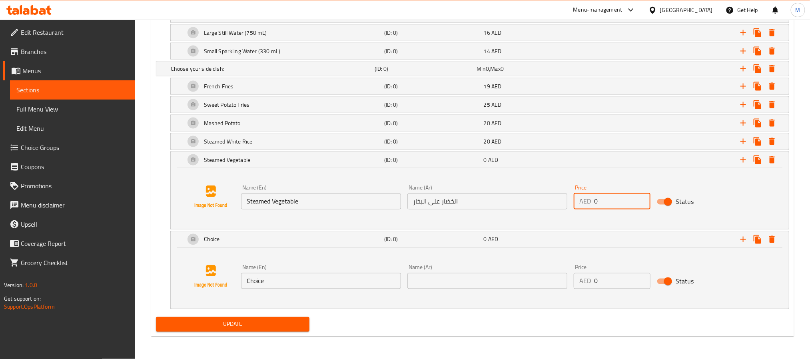
click at [613, 204] on input "0" at bounding box center [622, 202] width 56 height 16
paste input "23"
type input "23"
click at [581, 155] on div "23 AED" at bounding box center [532, 159] width 100 height 11
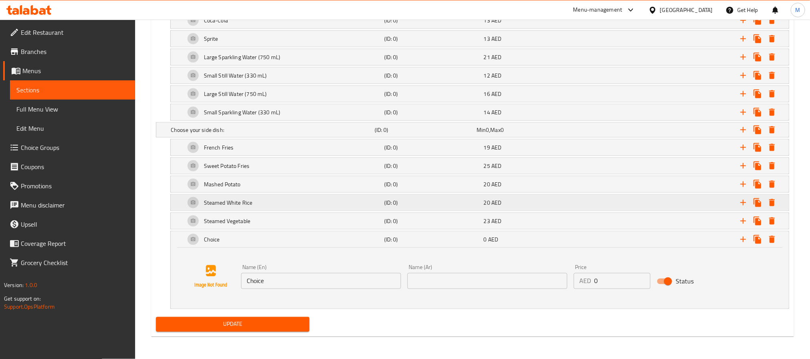
scroll to position [567, 0]
click at [372, 278] on input "Choice" at bounding box center [321, 281] width 160 height 16
click at [372, 279] on input "Choice" at bounding box center [321, 281] width 160 height 16
paste input "Mixed Green Salad"
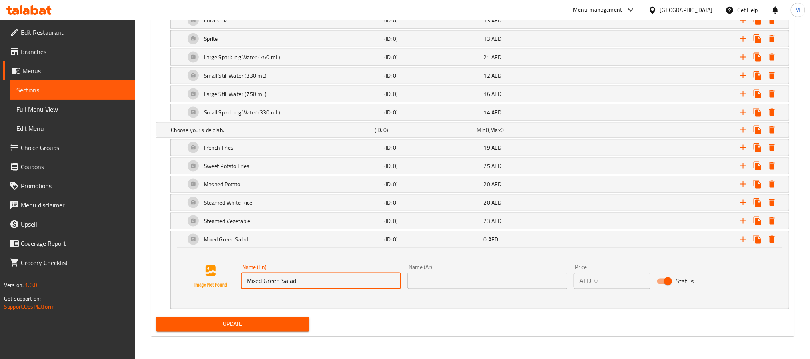
type input "Mixed Green Salad"
click at [524, 278] on input "text" at bounding box center [488, 281] width 160 height 16
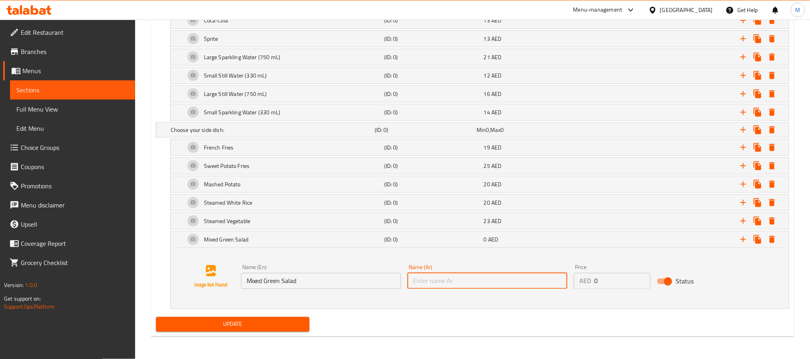
paste input "سلطة خضراء مشكلة"
type input "سلطة خضراء مشكلة"
click at [616, 282] on input "0" at bounding box center [622, 281] width 56 height 16
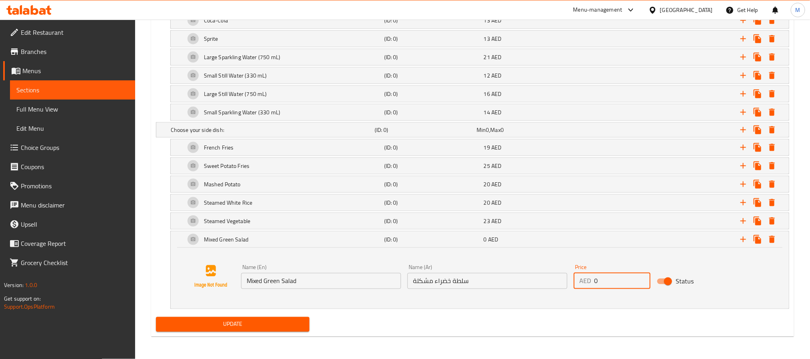
click at [615, 282] on input "0" at bounding box center [622, 281] width 56 height 16
paste input "23"
type input "23"
click at [552, 236] on div "23 AED" at bounding box center [532, 240] width 96 height 8
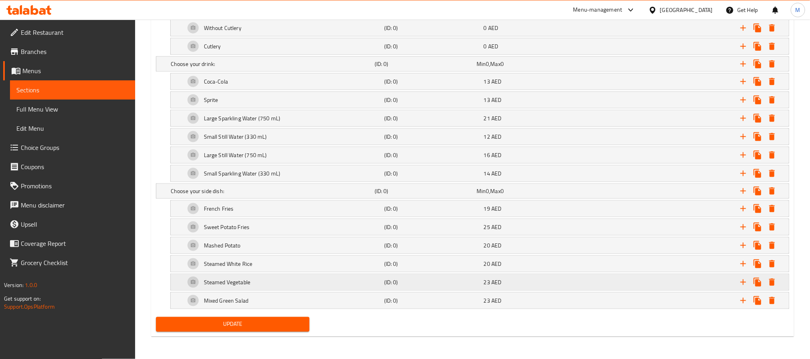
scroll to position [506, 0]
click at [744, 188] on icon "Expand" at bounding box center [744, 191] width 10 height 10
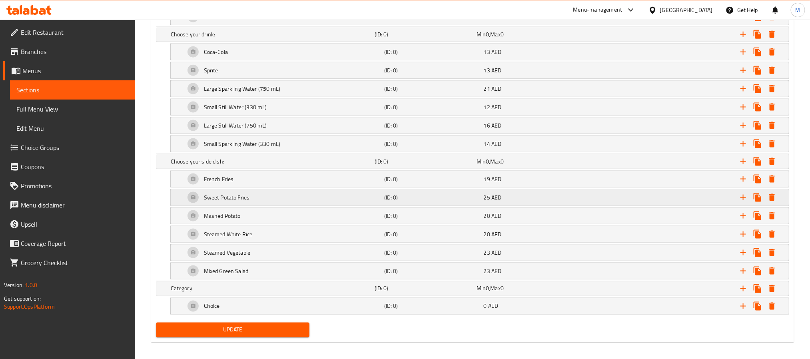
scroll to position [542, 0]
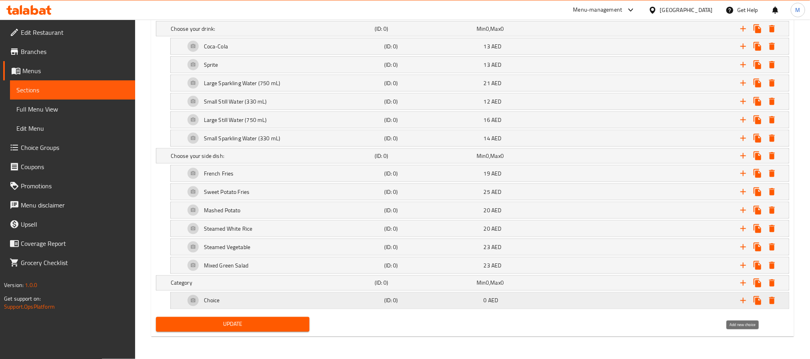
click at [743, 301] on icon "Expand" at bounding box center [744, 301] width 6 height 6
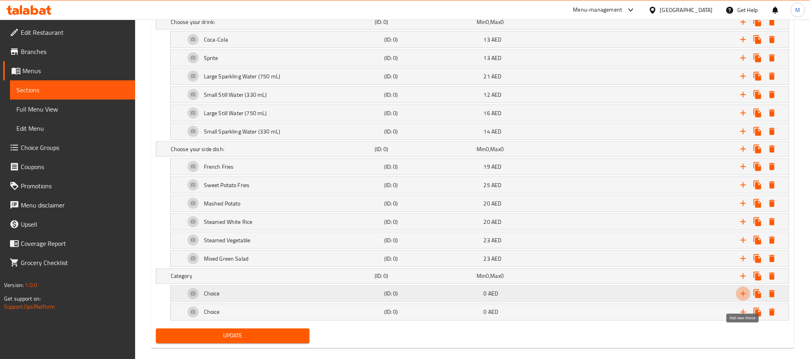
click at [743, 297] on icon "Expand" at bounding box center [744, 294] width 6 height 6
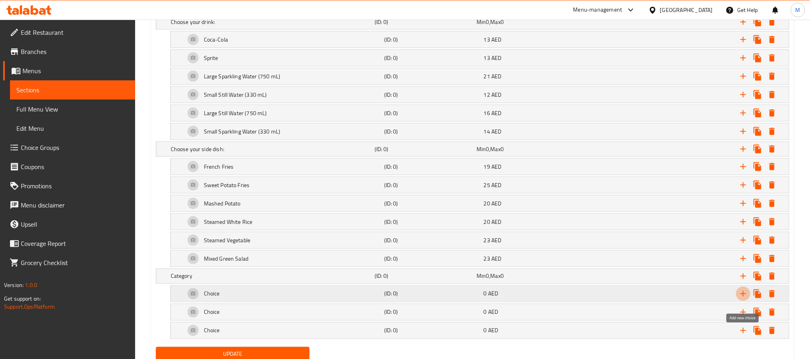
click at [743, 297] on icon "Expand" at bounding box center [744, 294] width 6 height 6
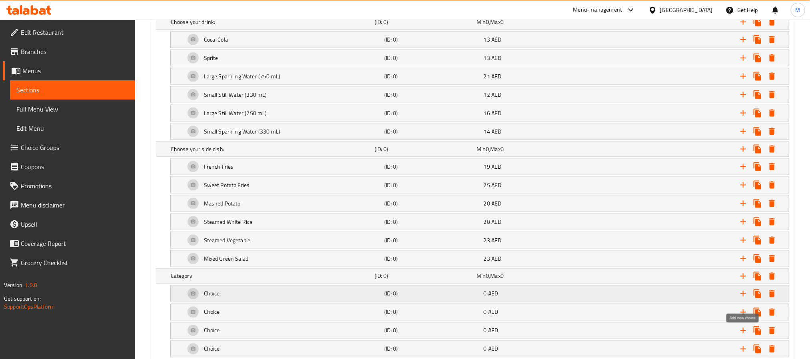
click at [743, 297] on icon "Expand" at bounding box center [744, 294] width 6 height 6
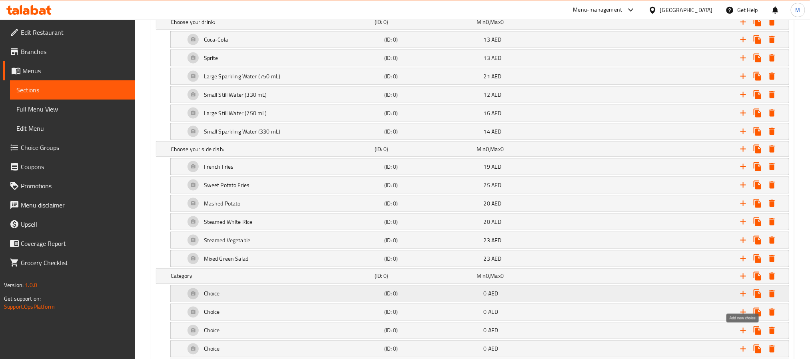
click at [743, 297] on icon "Expand" at bounding box center [744, 294] width 6 height 6
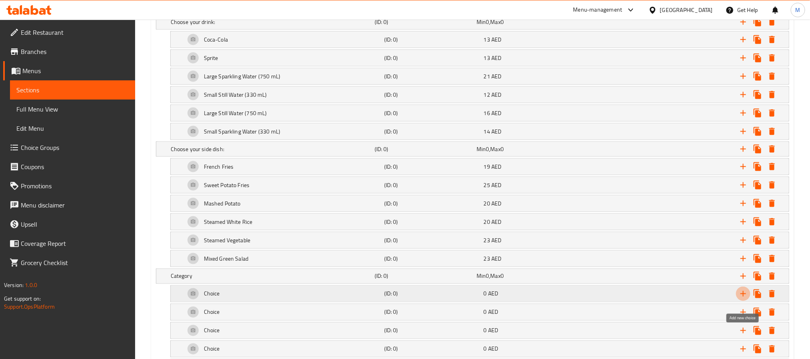
click at [743, 297] on icon "Expand" at bounding box center [744, 294] width 6 height 6
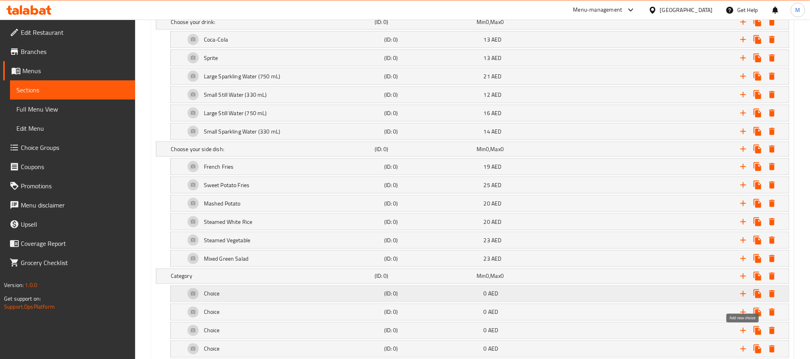
click at [743, 297] on icon "Expand" at bounding box center [744, 294] width 6 height 6
click at [642, 278] on div "Expand" at bounding box center [679, 277] width 204 height 18
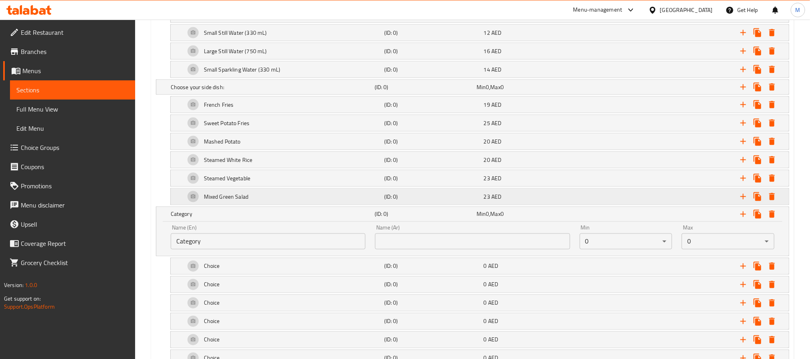
scroll to position [662, 0]
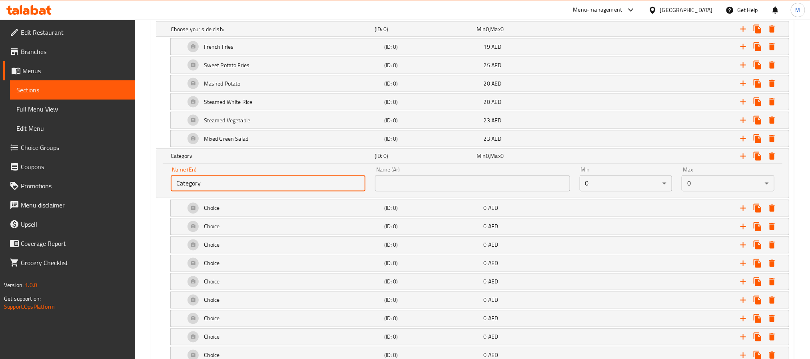
click at [292, 190] on input "Category" at bounding box center [268, 184] width 195 height 16
paste input "[PERSON_NAME] your healthy drink:"
type input "Choose your healthy drink:"
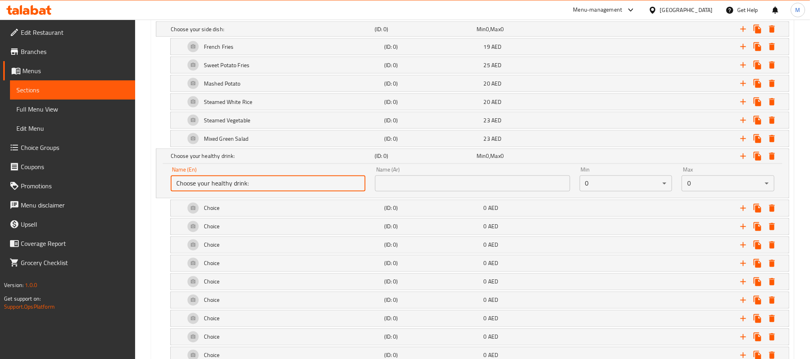
click at [506, 190] on input "text" at bounding box center [472, 184] width 195 height 16
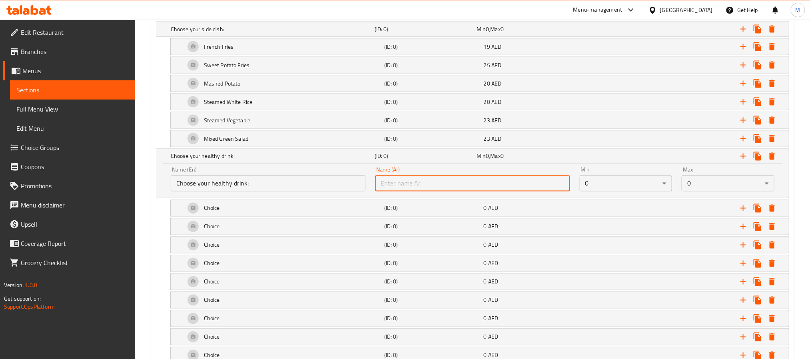
paste input "[PERSON_NAME] الصحي:"
type input "[PERSON_NAME] الصحي:"
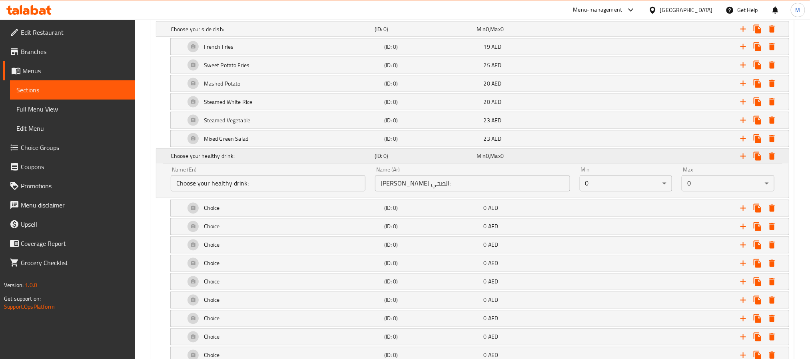
click at [560, 160] on div "Min 0 , Max 0" at bounding box center [526, 156] width 99 height 8
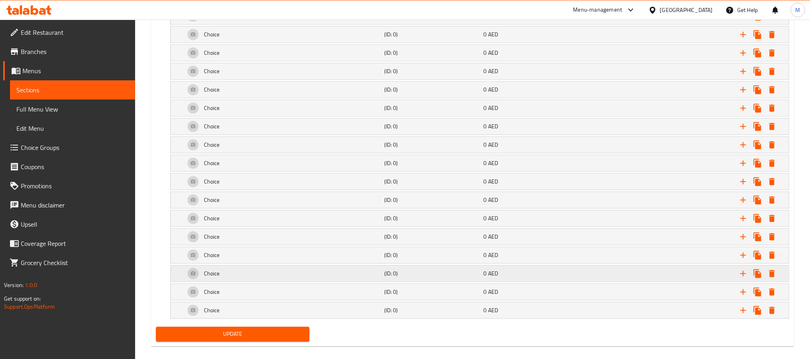
scroll to position [917, 0]
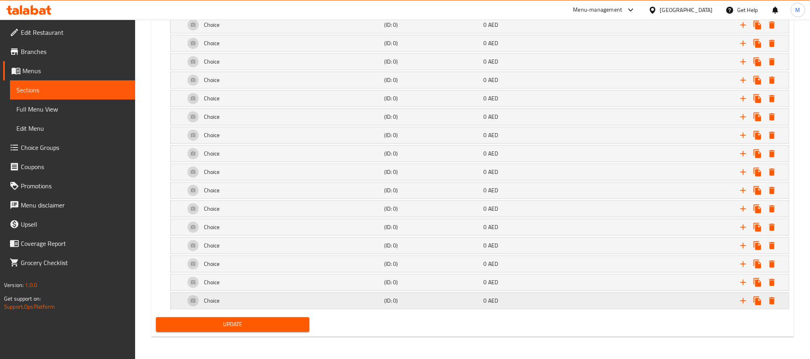
click at [439, 296] on div "(ID: 0)" at bounding box center [433, 300] width 100 height 11
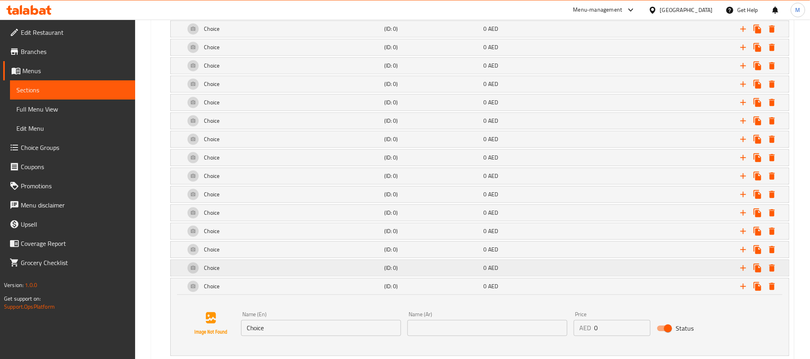
click at [439, 272] on h5 "(ID: 0)" at bounding box center [432, 268] width 96 height 8
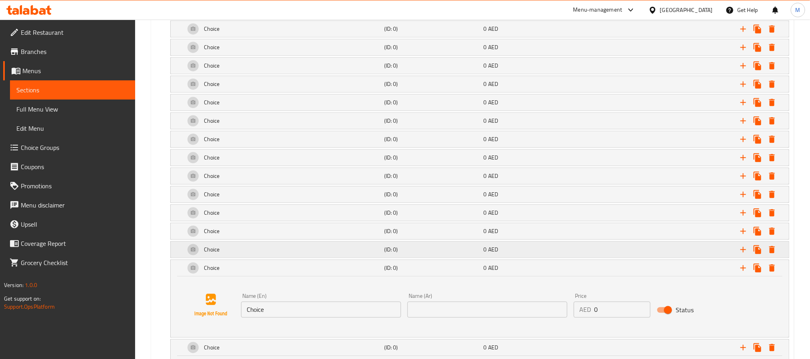
click at [440, 255] on div "(ID: 0)" at bounding box center [433, 249] width 100 height 11
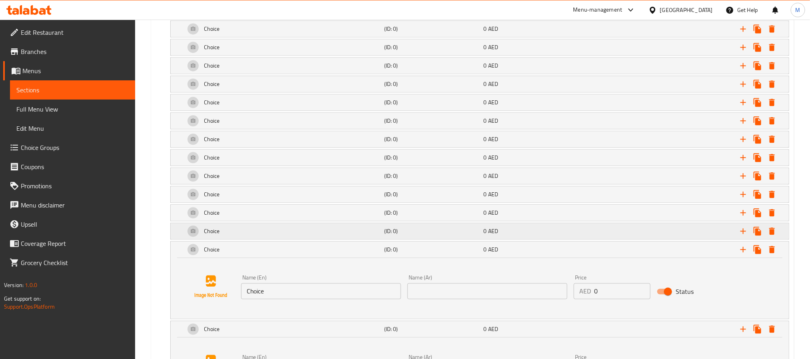
click at [440, 235] on h5 "(ID: 0)" at bounding box center [432, 231] width 96 height 8
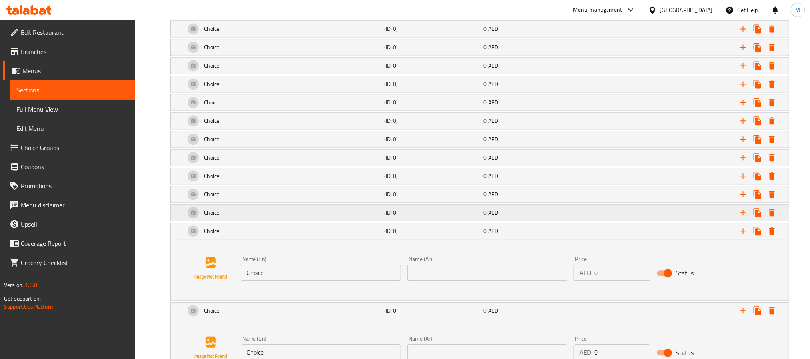
click at [441, 217] on h5 "(ID: 0)" at bounding box center [432, 213] width 96 height 8
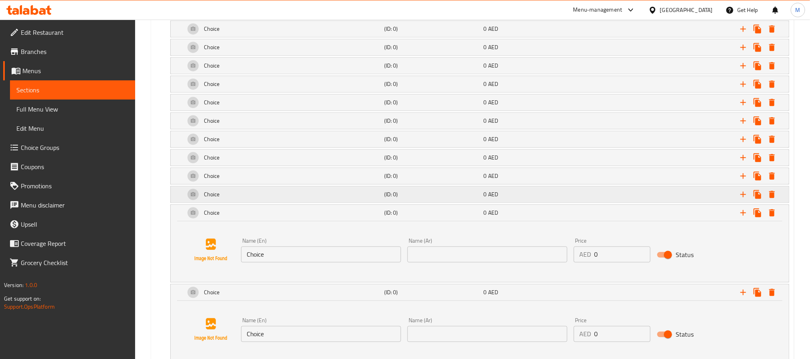
click at [438, 198] on h5 "(ID: 0)" at bounding box center [432, 194] width 96 height 8
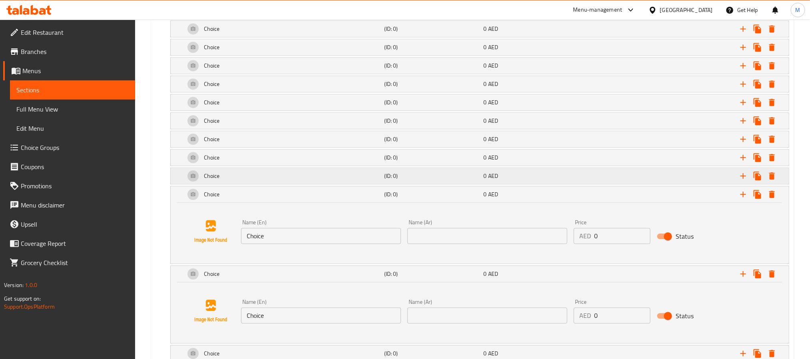
click at [438, 180] on h5 "(ID: 0)" at bounding box center [432, 176] width 96 height 8
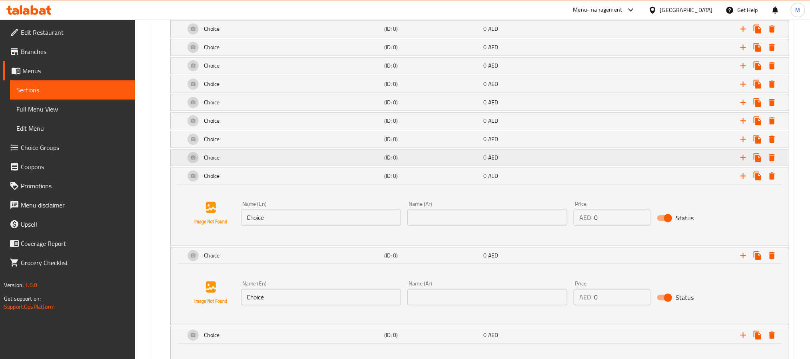
click at [438, 162] on h5 "(ID: 0)" at bounding box center [432, 158] width 96 height 8
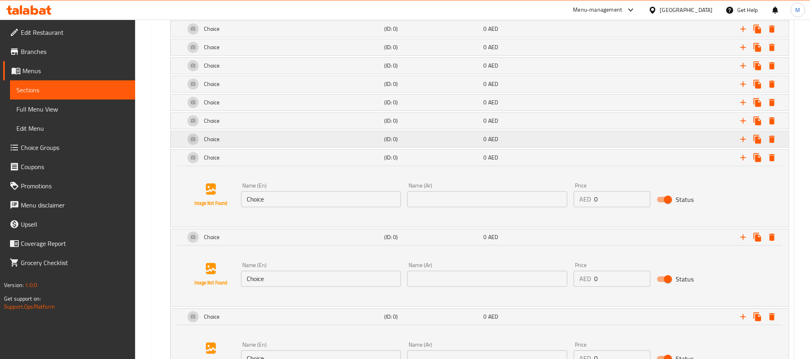
click at [441, 145] on div "(ID: 0)" at bounding box center [433, 139] width 100 height 11
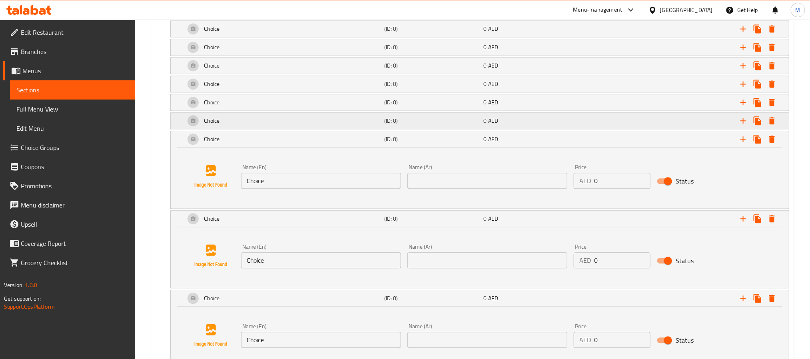
click at [441, 125] on h5 "(ID: 0)" at bounding box center [432, 121] width 96 height 8
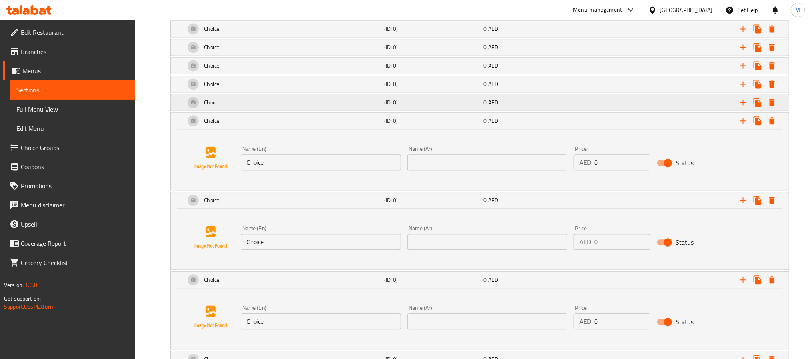
click at [442, 108] on div "(ID: 0)" at bounding box center [433, 102] width 100 height 11
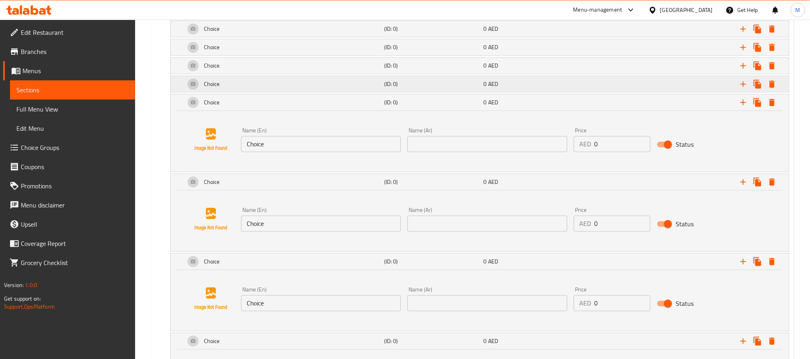
click at [444, 94] on div "Choice (ID: 0) 0 AED" at bounding box center [483, 83] width 598 height 19
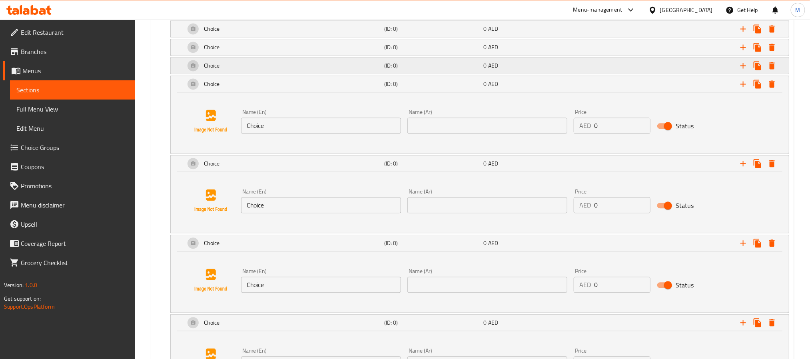
click at [446, 75] on div "Choice (ID: 0) 0 AED" at bounding box center [483, 65] width 598 height 19
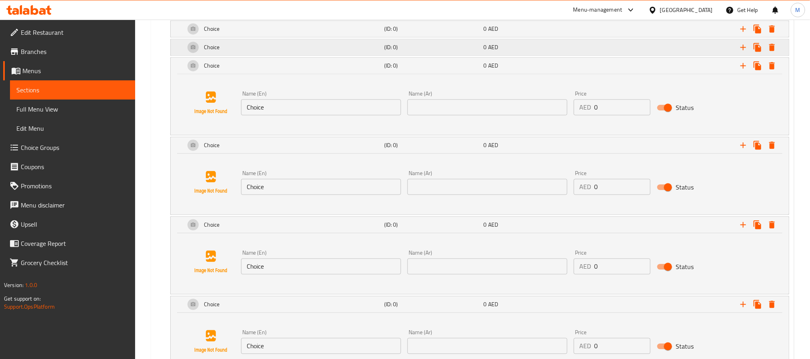
click at [450, 49] on div "Choice (ID: 0) 0 AED" at bounding box center [483, 47] width 598 height 19
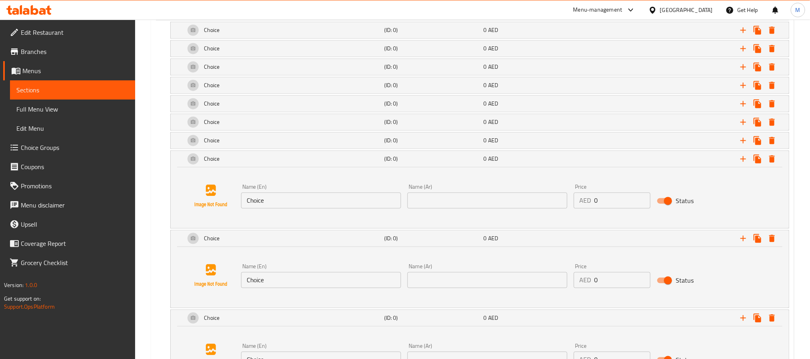
scroll to position [797, 0]
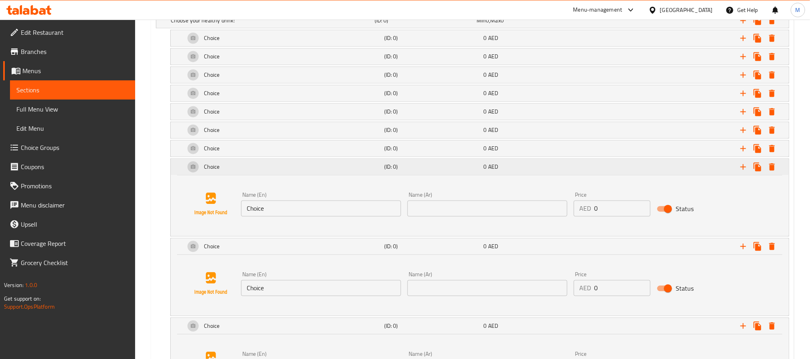
click at [433, 171] on h5 "(ID: 0)" at bounding box center [432, 167] width 96 height 8
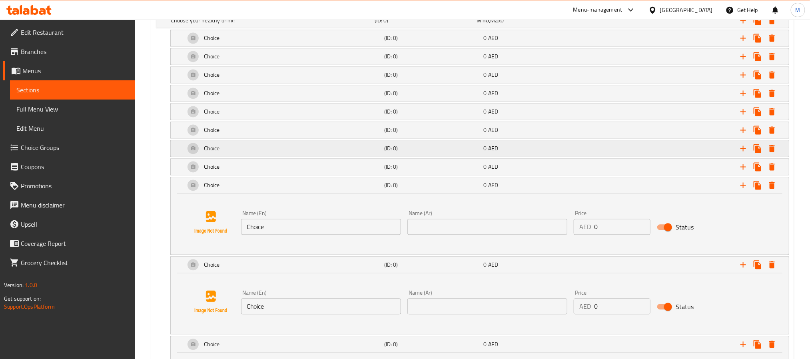
click at [432, 153] on h5 "(ID: 0)" at bounding box center [432, 149] width 96 height 8
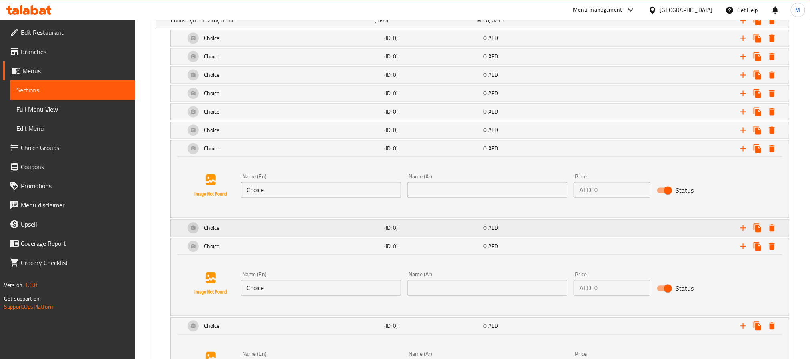
click at [425, 232] on h5 "(ID: 0)" at bounding box center [432, 228] width 96 height 8
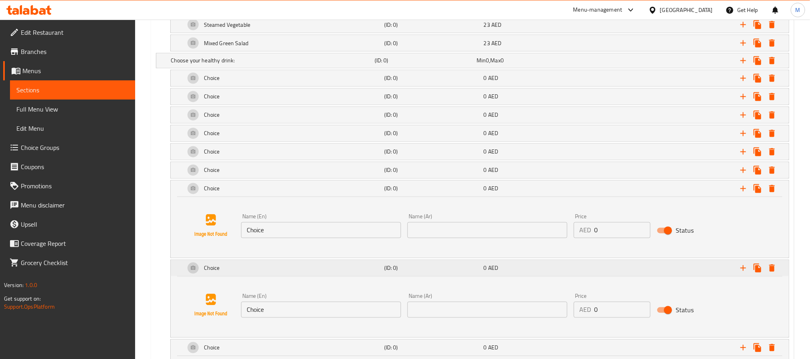
scroll to position [737, 0]
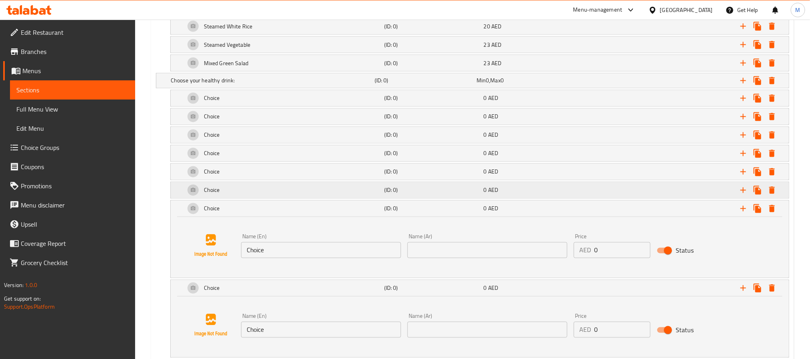
click at [428, 194] on h5 "(ID: 0)" at bounding box center [432, 190] width 96 height 8
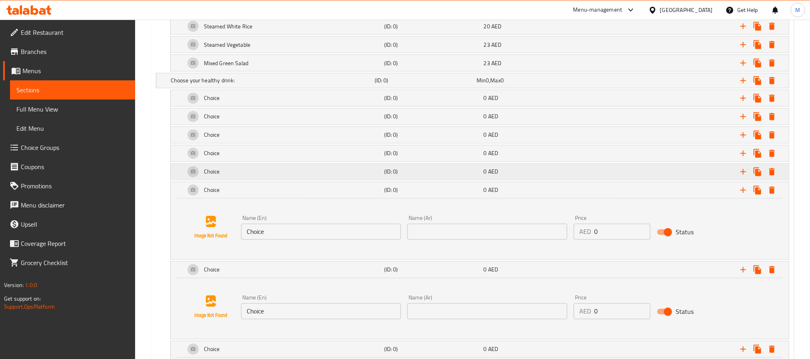
click at [428, 176] on h5 "(ID: 0)" at bounding box center [432, 172] width 96 height 8
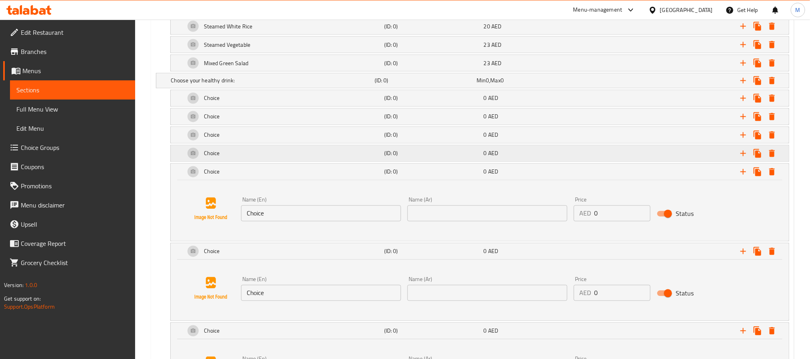
click at [428, 163] on div "Choice (ID: 0) 0 AED" at bounding box center [483, 153] width 598 height 19
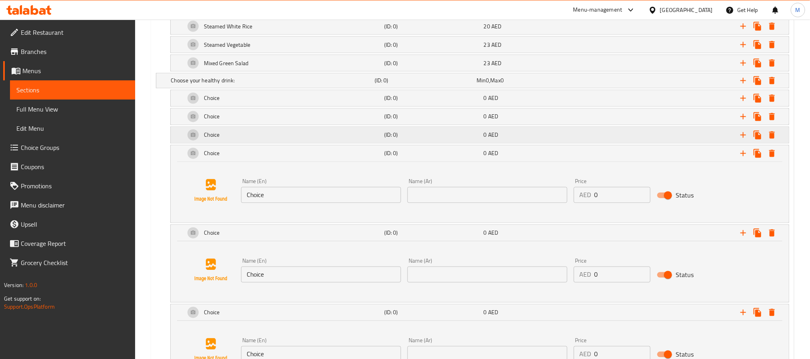
click at [430, 145] on div "Choice (ID: 0) 0 AED" at bounding box center [483, 135] width 598 height 19
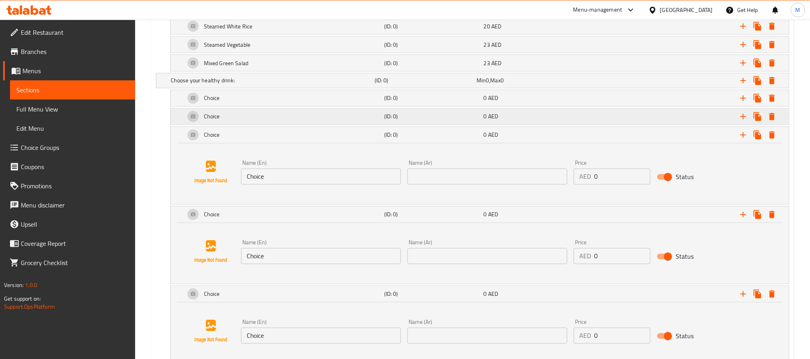
click at [430, 121] on h5 "(ID: 0)" at bounding box center [432, 117] width 96 height 8
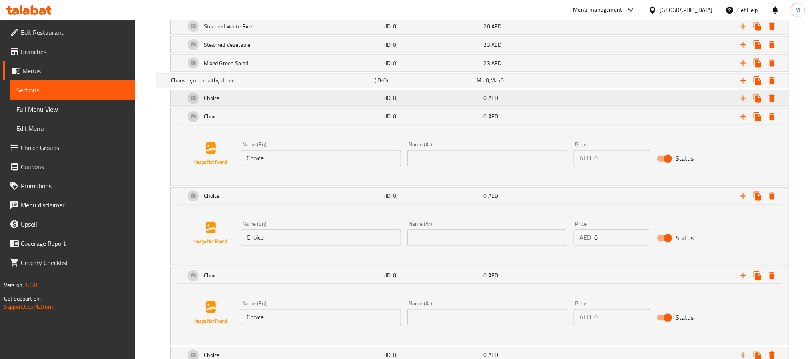
click at [430, 102] on h5 "(ID: 0)" at bounding box center [432, 98] width 96 height 8
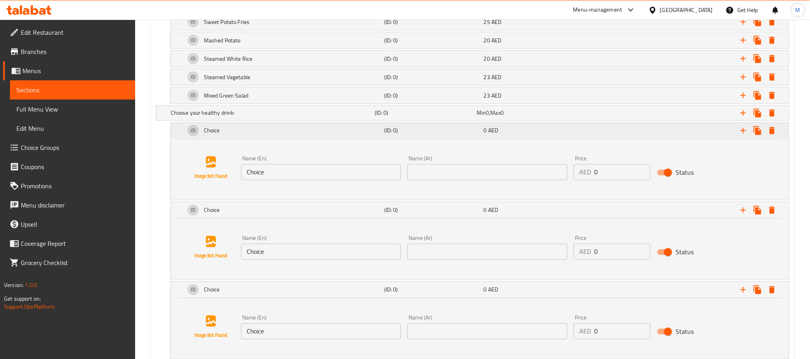
scroll to position [677, 0]
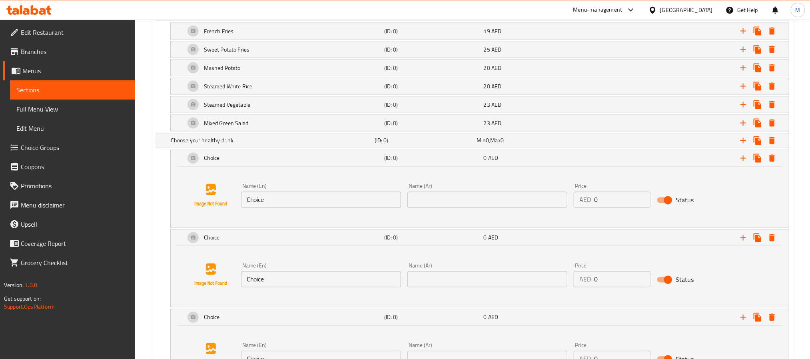
click at [355, 206] on input "Choice" at bounding box center [321, 200] width 160 height 16
paste input "Fresh Carrot & Orange Ju"
type input "Fresh Carrot & Orange Juice"
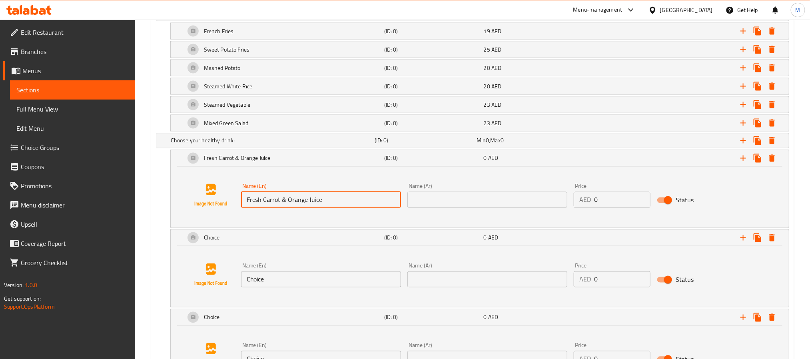
click at [526, 203] on input "text" at bounding box center [488, 200] width 160 height 16
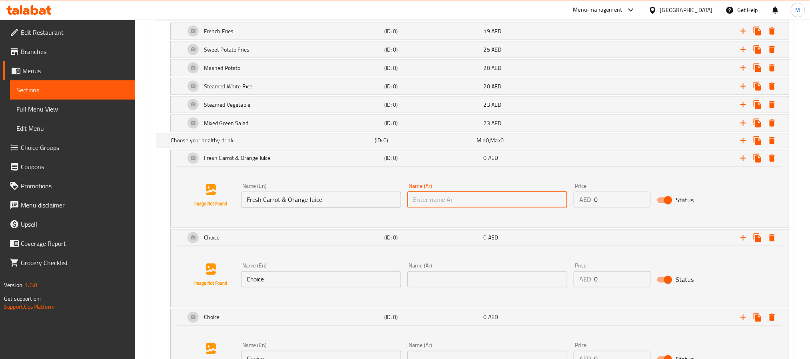
paste input "[PERSON_NAME] والبرتقال الطازج"
type input "[PERSON_NAME] والبرتقال الطازج"
click at [626, 208] on input "0" at bounding box center [622, 200] width 56 height 16
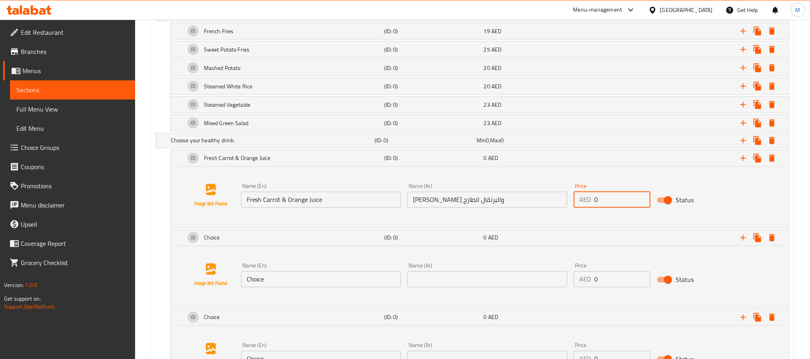
click at [626, 208] on input "0" at bounding box center [622, 200] width 56 height 16
type input "31"
click at [342, 166] on div "Fresh Carrot & Orange Juice" at bounding box center [283, 158] width 199 height 19
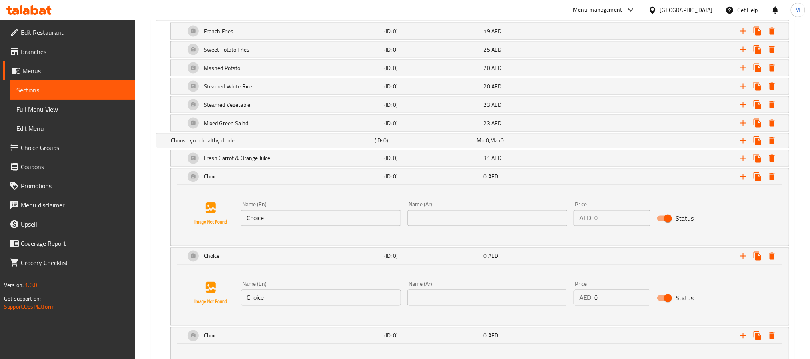
click at [297, 226] on input "Choice" at bounding box center [321, 218] width 160 height 16
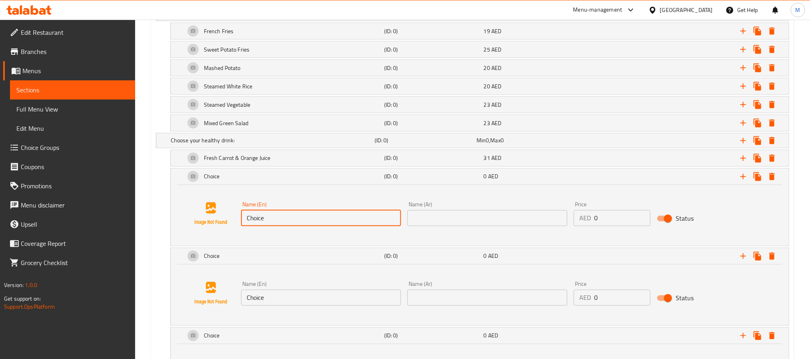
click at [297, 226] on input "Choice" at bounding box center [321, 218] width 160 height 16
paste input "Fresh Watermelon Ju"
type input "Fresh Watermelon Juice"
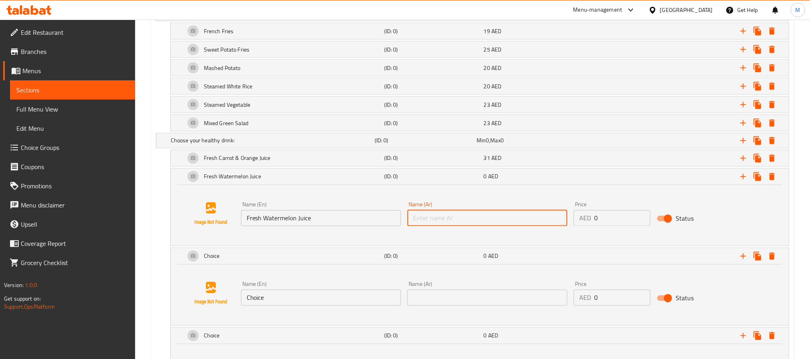
click at [516, 226] on input "text" at bounding box center [488, 218] width 160 height 16
paste input "عصير البطيخ الطازج"
type input "عصير البطيخ الطازج"
drag, startPoint x: 636, startPoint y: 234, endPoint x: 626, endPoint y: 229, distance: 11.3
click at [630, 230] on div "Price AED 0 Price" at bounding box center [612, 214] width 83 height 31
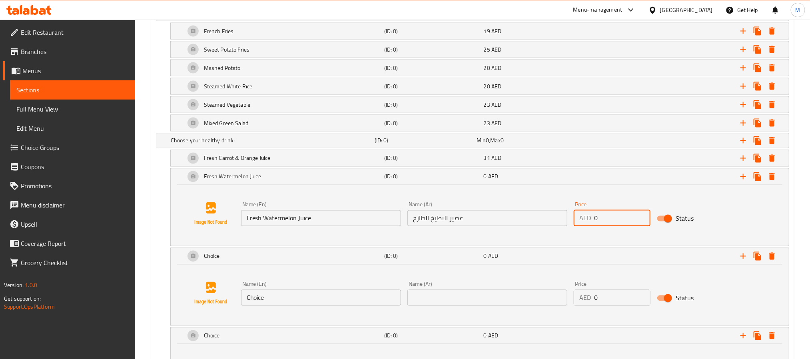
click at [622, 226] on input "0" at bounding box center [622, 218] width 56 height 16
paste input "31"
type input "31"
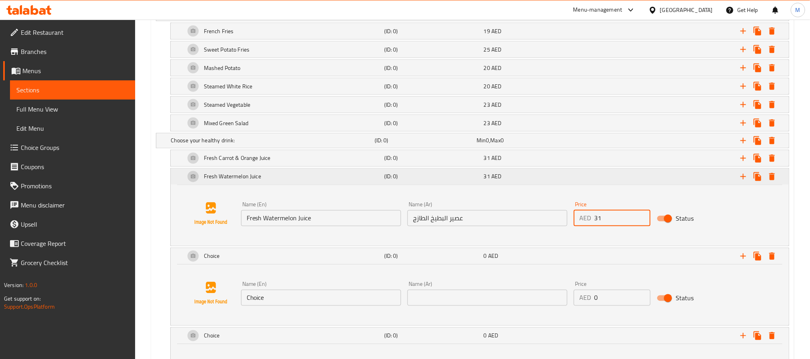
click at [284, 182] on div "Fresh Watermelon Juice" at bounding box center [283, 176] width 199 height 19
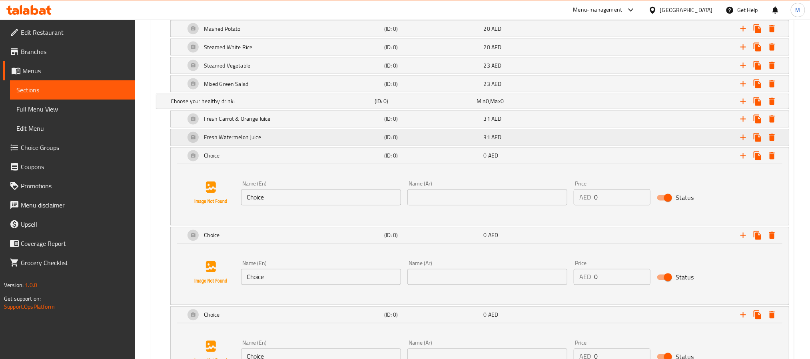
scroll to position [737, 0]
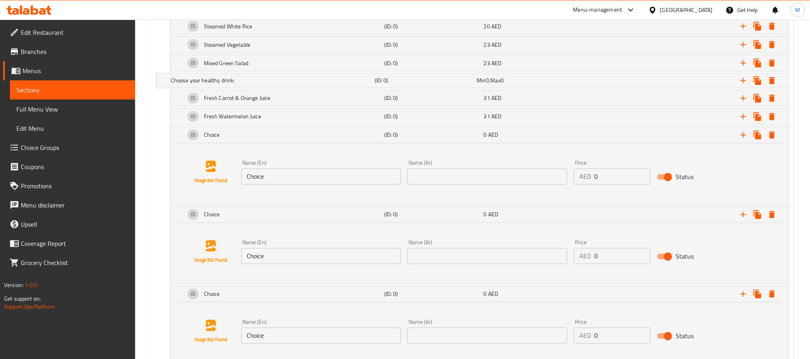
click at [288, 182] on input "Choice" at bounding box center [321, 177] width 160 height 16
paste input "Green Machine Smoothi"
type input "Green Machine Smoothie"
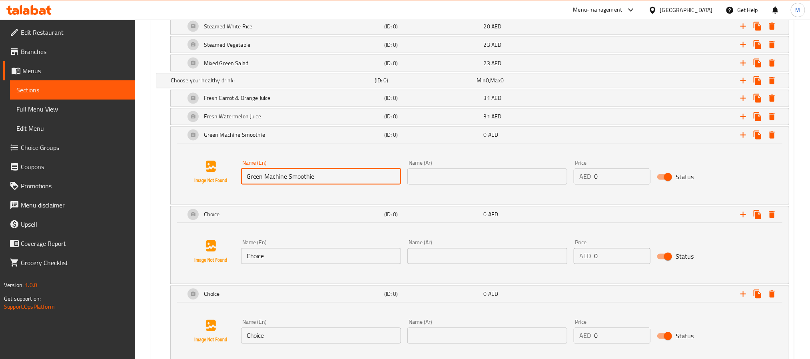
click at [532, 185] on input "text" at bounding box center [488, 177] width 160 height 16
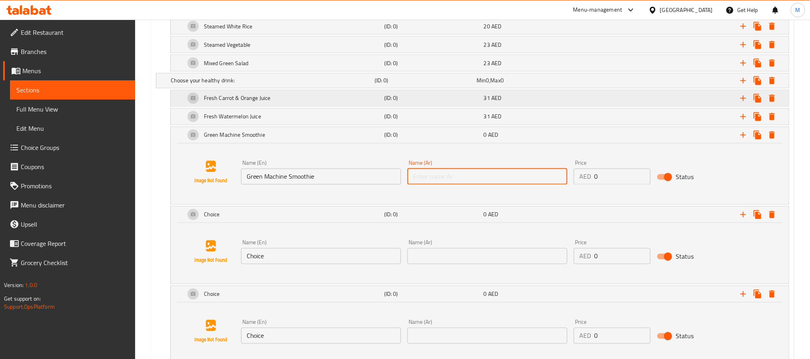
paste input "عصير الآلة الخضراء"
type input "عصير الآلة الخضراء"
click at [622, 182] on input "0" at bounding box center [622, 177] width 56 height 16
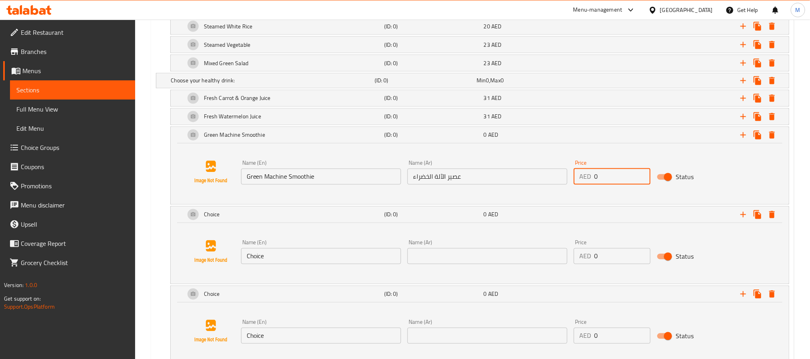
click at [621, 182] on input "0" at bounding box center [622, 177] width 56 height 16
paste input "31"
type input "31"
click at [600, 144] on div "Expand" at bounding box center [681, 135] width 199 height 18
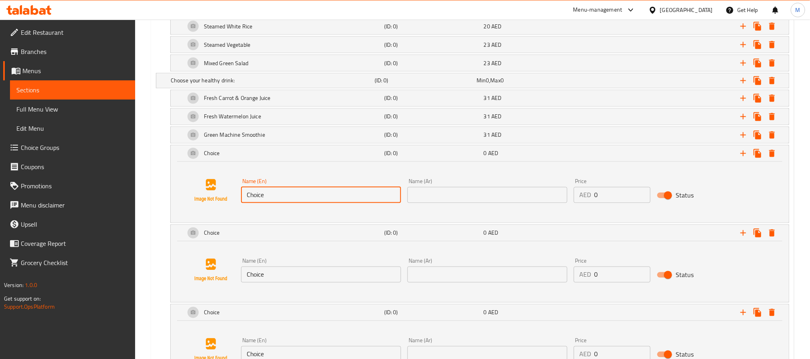
click at [350, 200] on input "Choice" at bounding box center [321, 195] width 160 height 16
paste input "Banana & Dates Smoothi"
type input "Banana & Dates Smoothie"
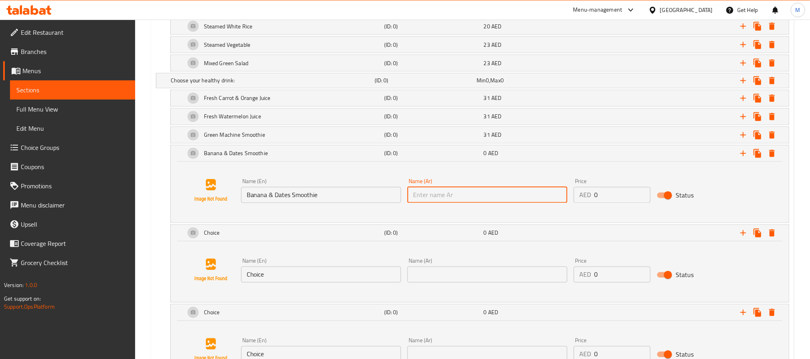
click at [522, 203] on input "text" at bounding box center [488, 195] width 160 height 16
paste input "عصير الموز والتمر"
type input "عصير الموز والتمر"
click at [621, 203] on input "0" at bounding box center [622, 195] width 56 height 16
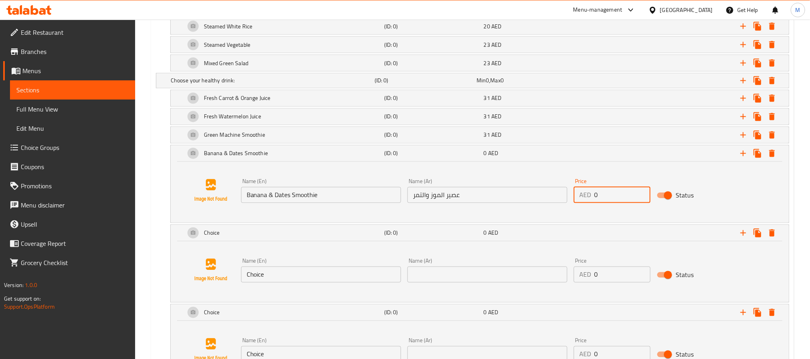
click at [621, 203] on input "0" at bounding box center [622, 195] width 56 height 16
paste input "31"
type input "31"
click at [582, 162] on div "Expand" at bounding box center [681, 154] width 199 height 18
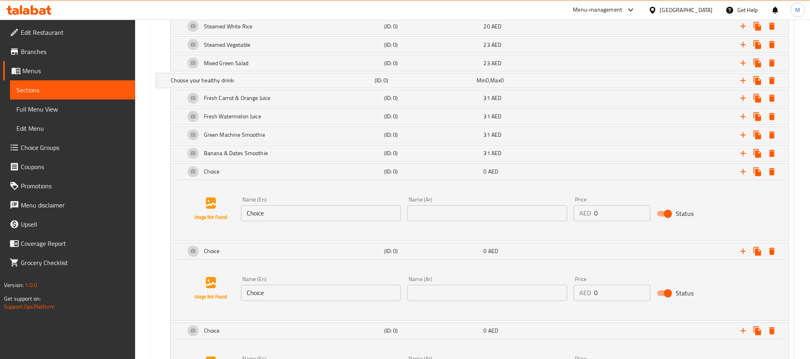
click at [344, 221] on input "Choice" at bounding box center [321, 214] width 160 height 16
paste input "Avocado Blueberry Smoothi"
type input "Avocado Blueberry Smoothie"
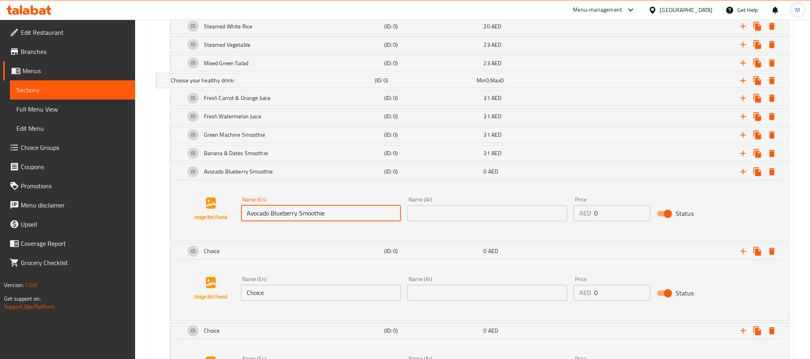
click at [518, 218] on input "text" at bounding box center [488, 214] width 160 height 16
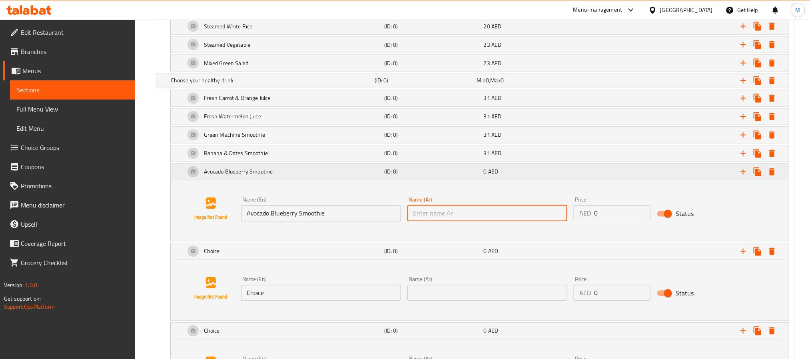
paste input "سموثي الأفوكادو والتوت الأزرق"
type input "سموثي الأفوكادو والتوت الأزرق"
click at [614, 222] on input "0" at bounding box center [622, 214] width 56 height 16
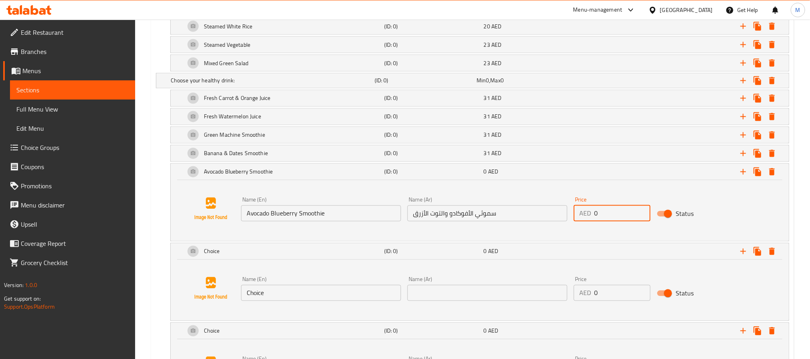
click at [614, 222] on input "0" at bounding box center [622, 214] width 56 height 16
paste input "31"
type input "31"
click at [533, 176] on div "31 AED" at bounding box center [532, 172] width 96 height 8
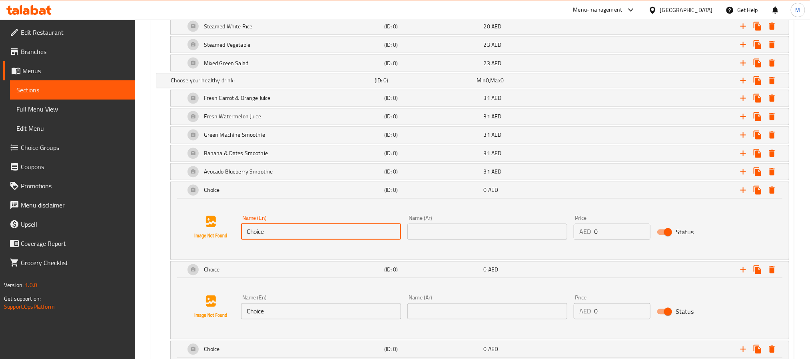
click at [352, 240] on input "Choice" at bounding box center [321, 232] width 160 height 16
paste input "Matcha Smoothi"
type input "Matcha Smoothie"
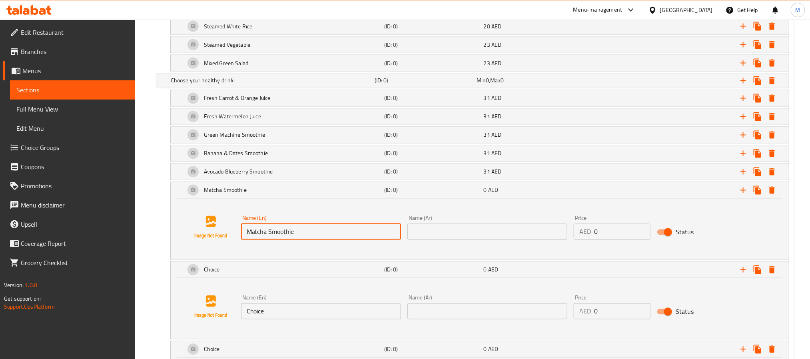
click at [507, 235] on input "text" at bounding box center [488, 232] width 160 height 16
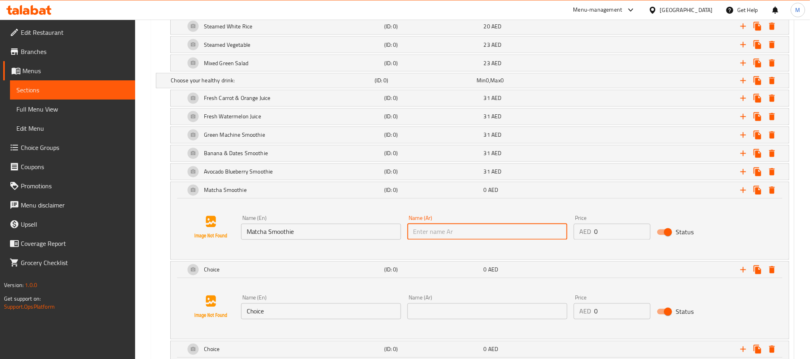
paste input "عصير ماتشا"
type input "عصير ماتشا"
click at [482, 240] on input "عصير ماتشا" at bounding box center [488, 232] width 160 height 16
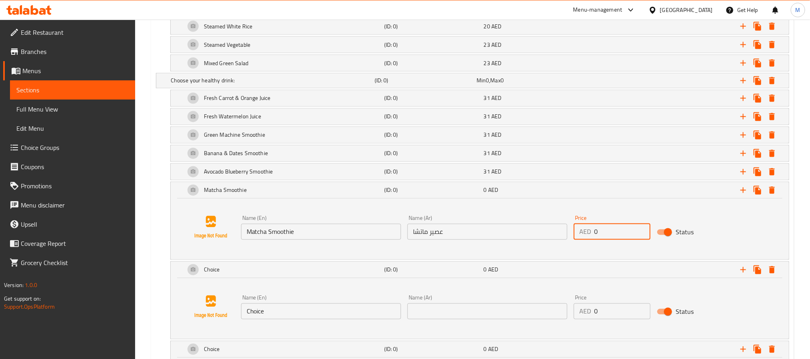
click at [626, 240] on input "0" at bounding box center [622, 232] width 56 height 16
paste input "26"
type input "26"
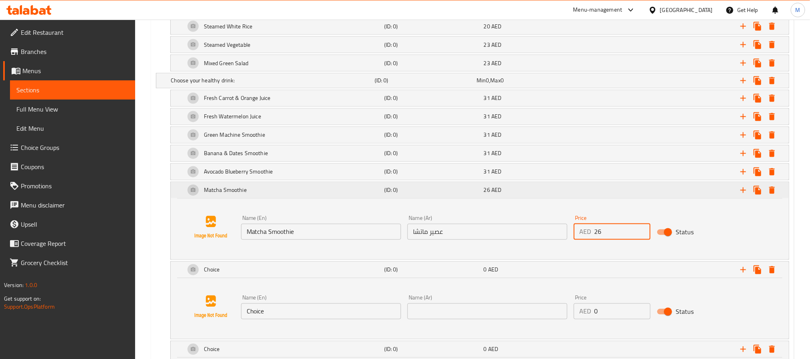
click at [578, 194] on div "26 AED" at bounding box center [532, 190] width 96 height 8
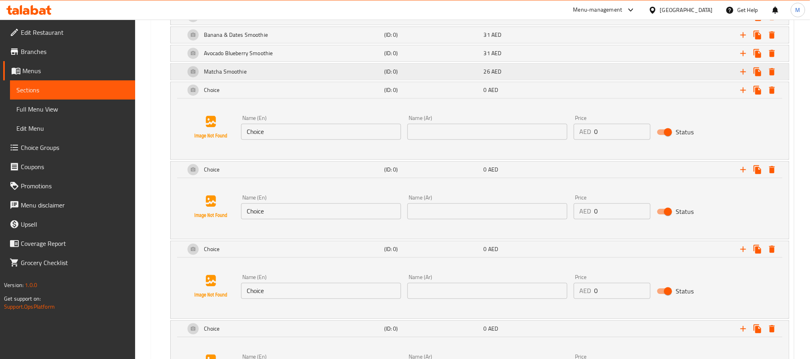
scroll to position [857, 0]
click at [322, 138] on input "Choice" at bounding box center [321, 130] width 160 height 16
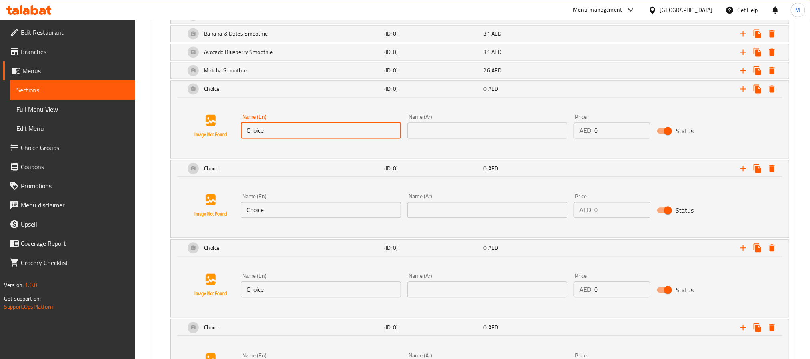
click at [322, 138] on input "Choice" at bounding box center [321, 130] width 160 height 16
paste input "Green Goddess"
type input "Green Goddess"
click at [508, 138] on input "text" at bounding box center [488, 130] width 160 height 16
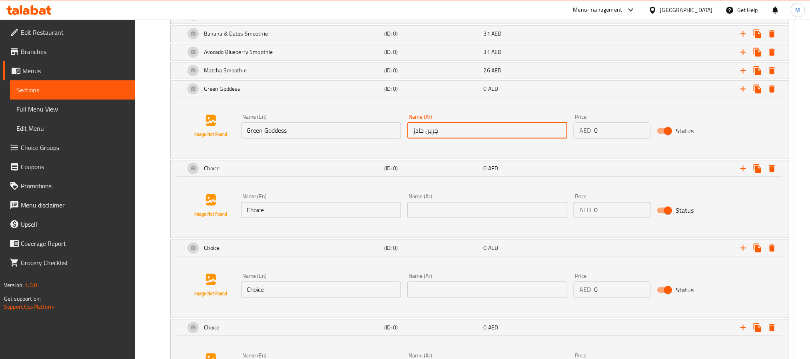
type input "جرين جادز"
click at [622, 138] on input "0" at bounding box center [622, 130] width 56 height 16
paste input "31"
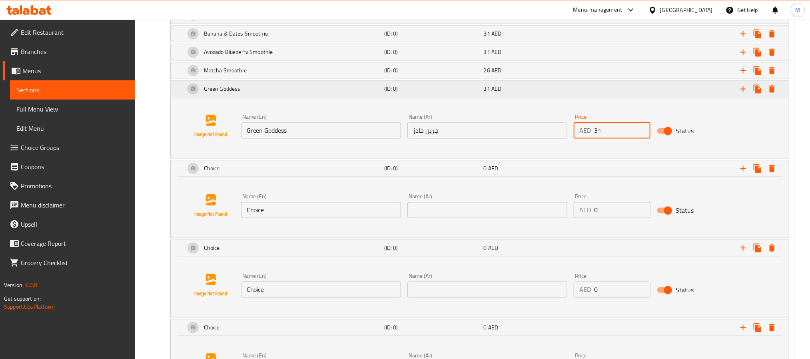
type input "31"
click at [602, 98] on div "Expand" at bounding box center [681, 89] width 199 height 18
